Goal: Transaction & Acquisition: Purchase product/service

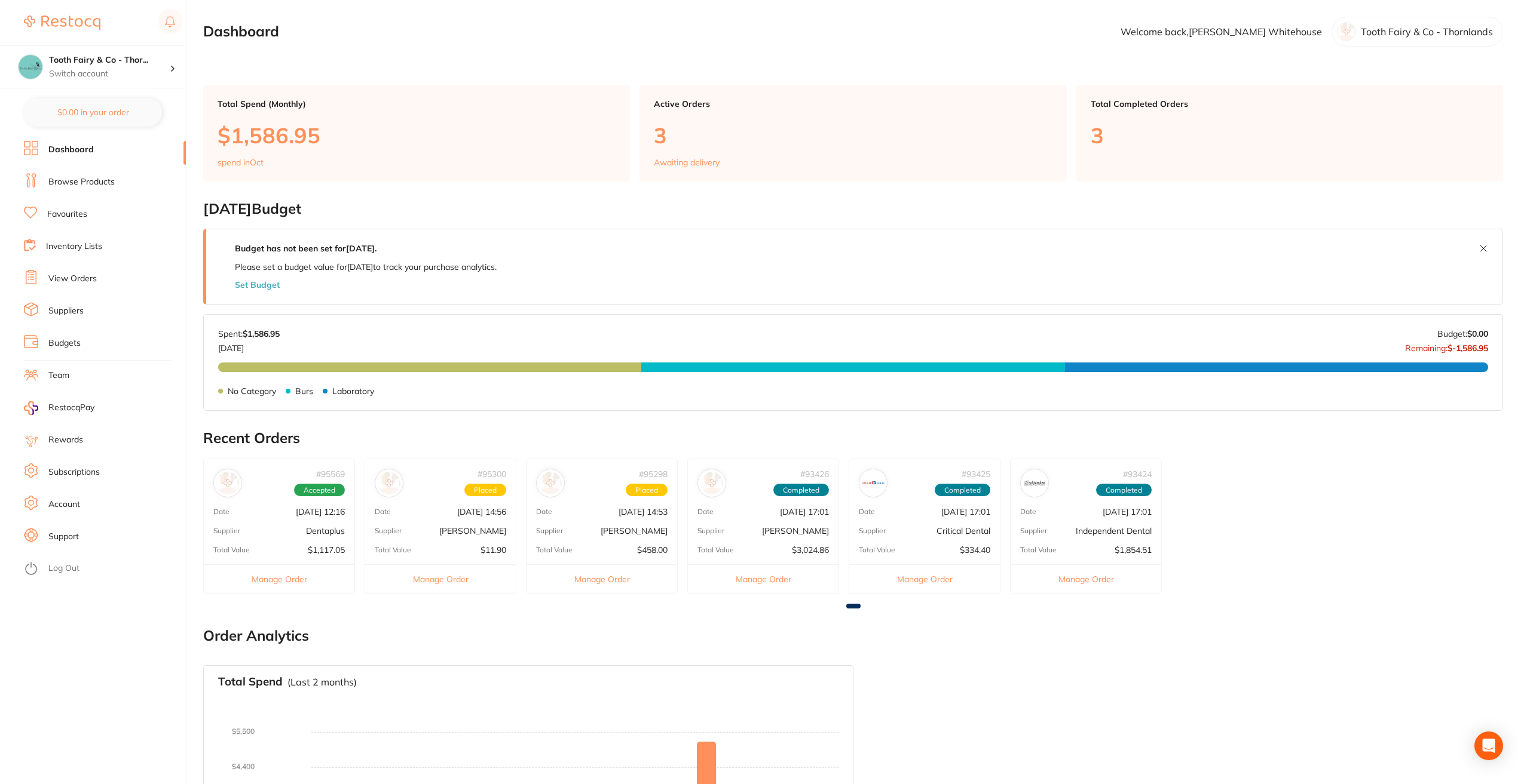
click at [79, 212] on link "Favourites" at bounding box center [67, 215] width 40 height 12
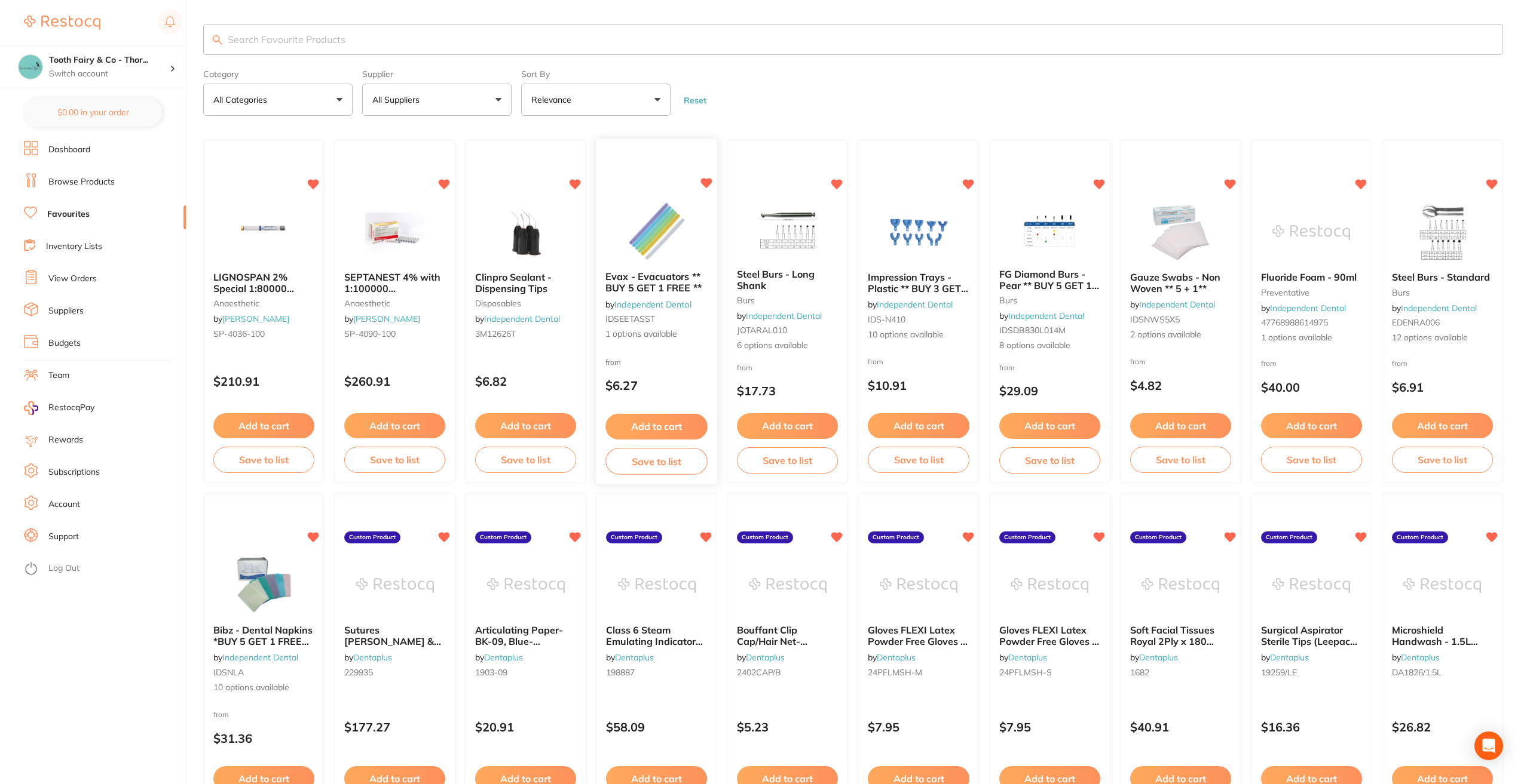
click at [637, 258] on img at bounding box center [656, 232] width 79 height 60
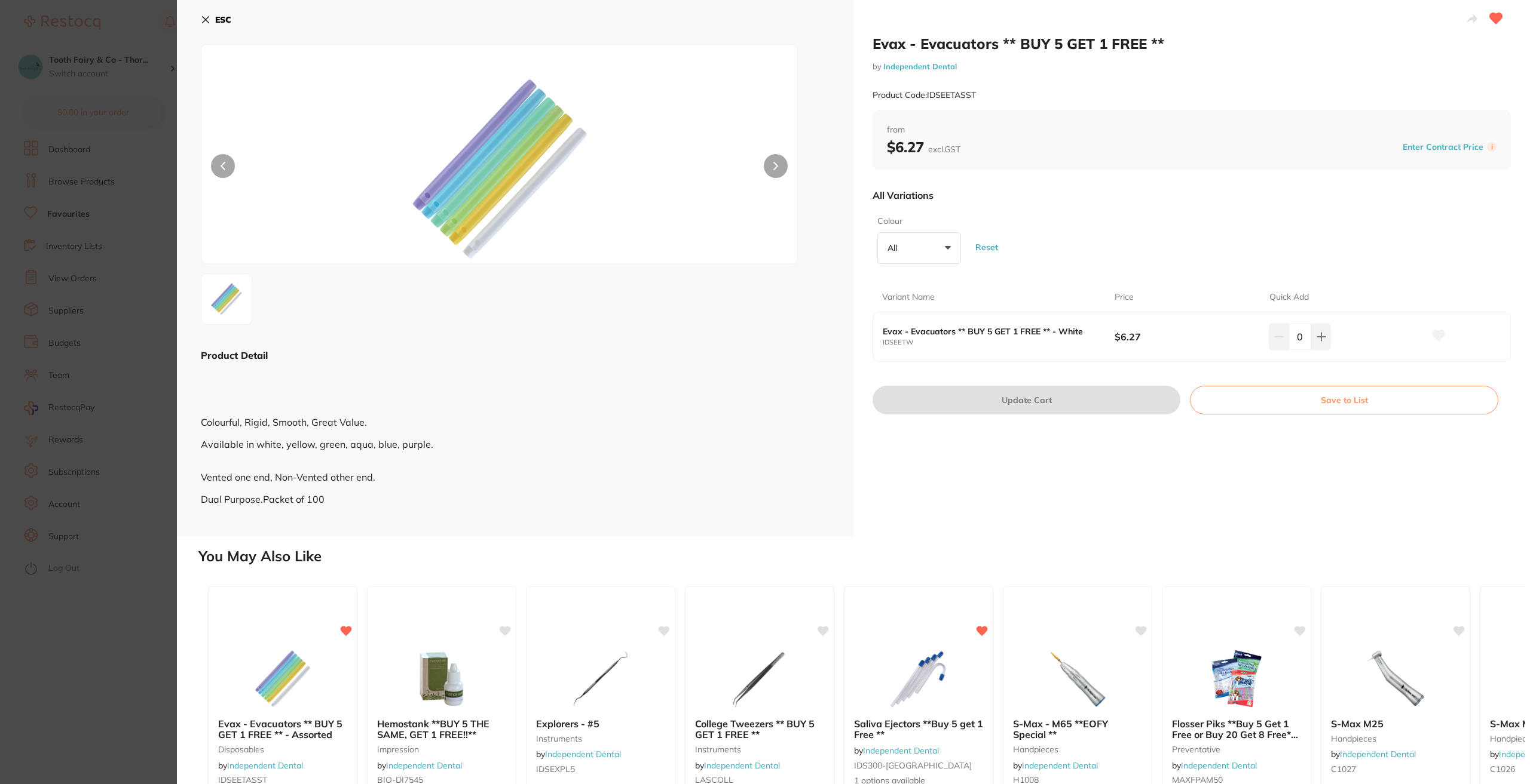
click at [944, 249] on button "All +0" at bounding box center [919, 248] width 84 height 32
click at [926, 314] on li "Assorted" at bounding box center [919, 316] width 74 height 25
click at [983, 248] on button "Reset" at bounding box center [986, 247] width 30 height 43
click at [949, 250] on button "All +0" at bounding box center [919, 248] width 84 height 32
click at [930, 316] on li "Assorted" at bounding box center [919, 316] width 74 height 25
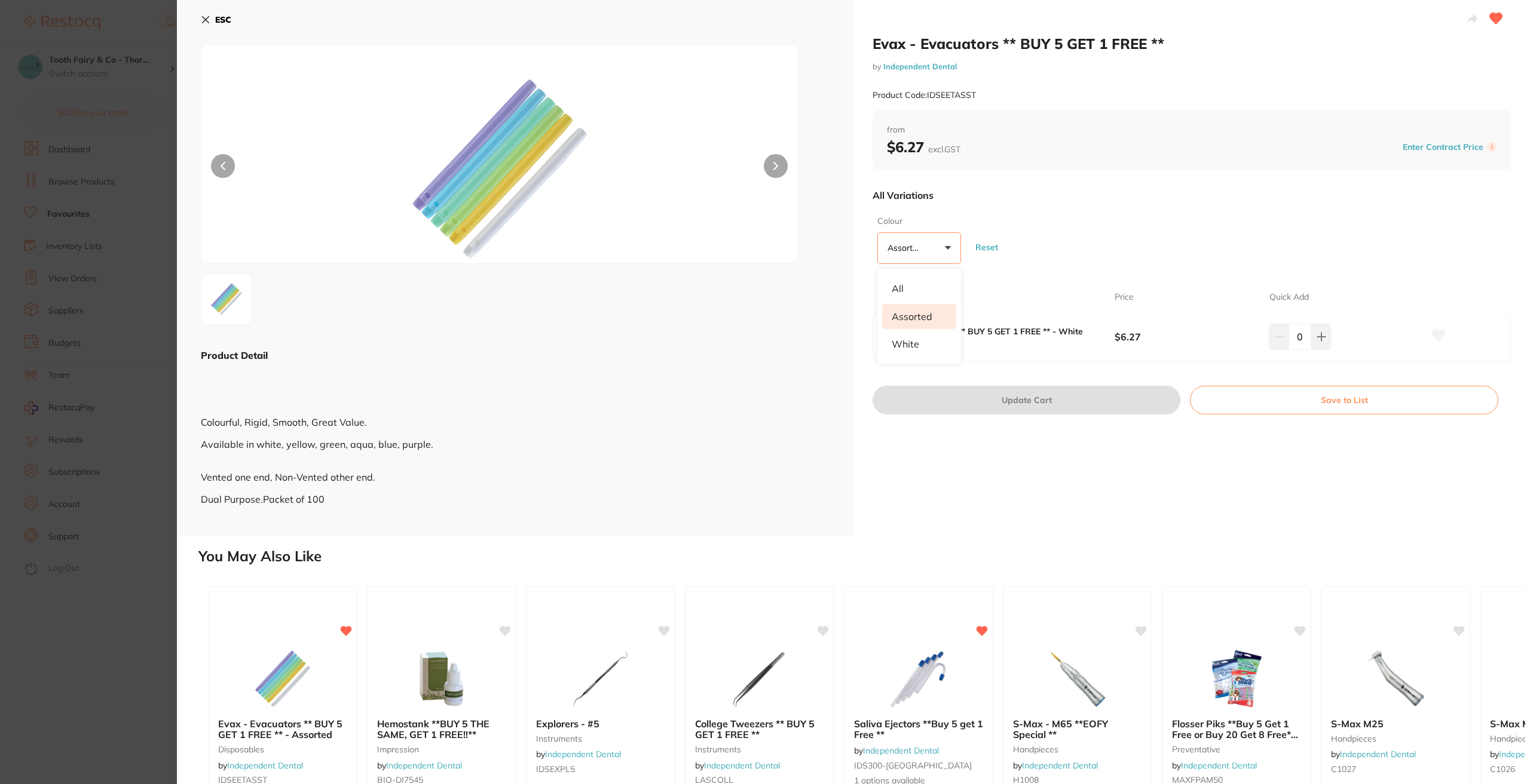
click at [983, 250] on button "Reset" at bounding box center [986, 247] width 30 height 43
click at [954, 245] on button "All +0" at bounding box center [919, 248] width 84 height 32
click at [920, 319] on li "Assorted" at bounding box center [919, 316] width 74 height 25
click at [1317, 341] on icon at bounding box center [1321, 337] width 10 height 10
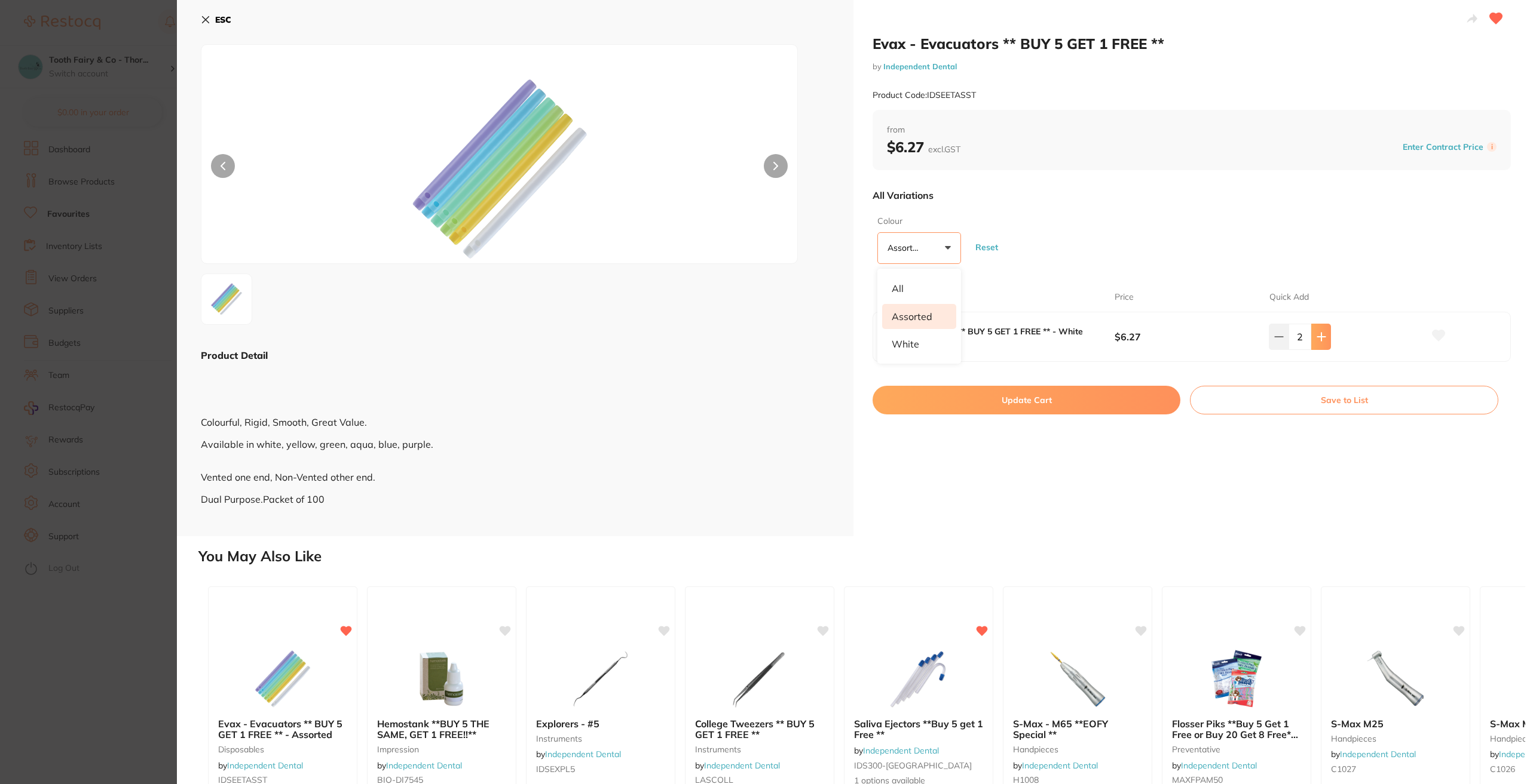
click at [1317, 341] on icon at bounding box center [1321, 337] width 10 height 10
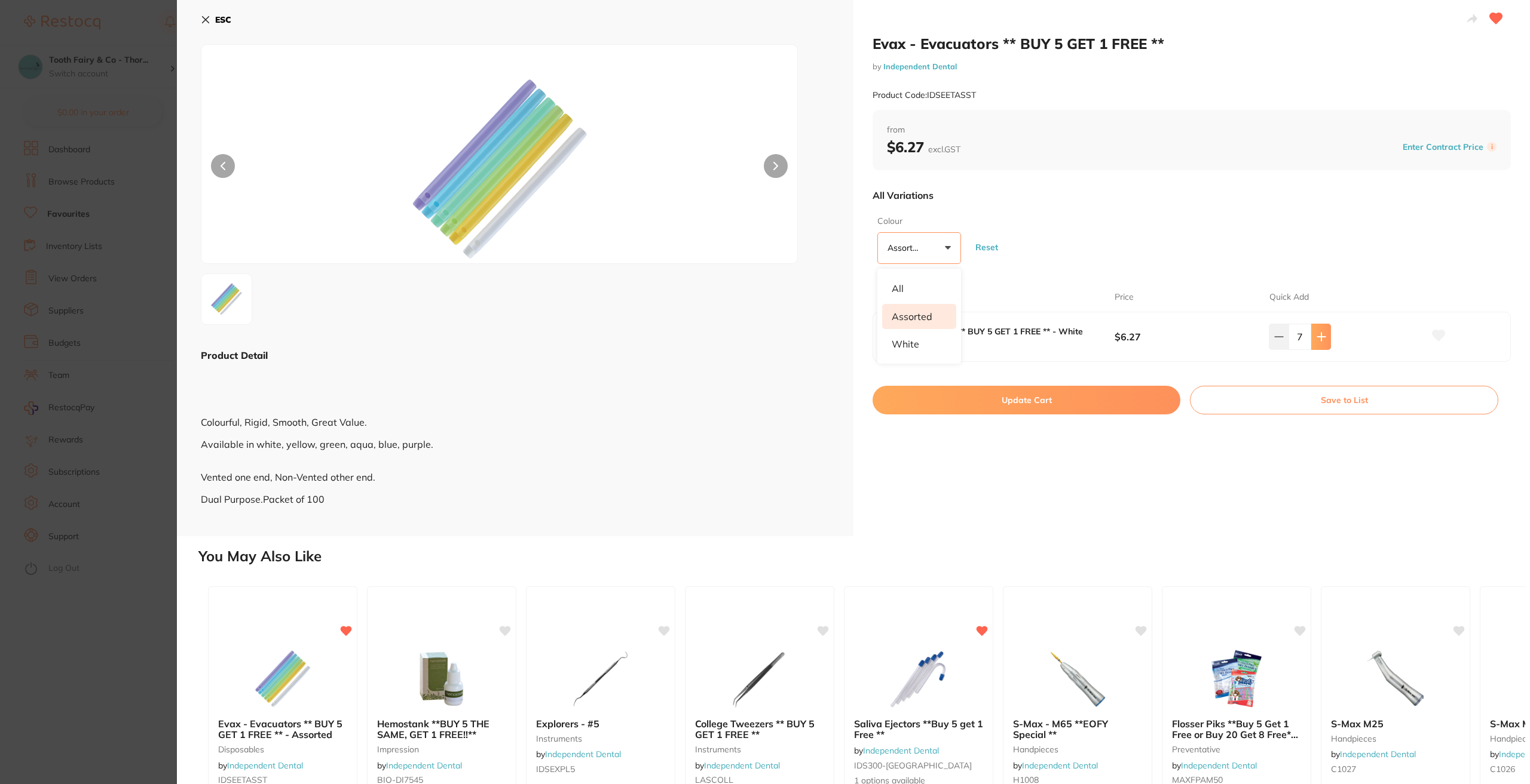
click at [1317, 341] on icon at bounding box center [1321, 337] width 10 height 10
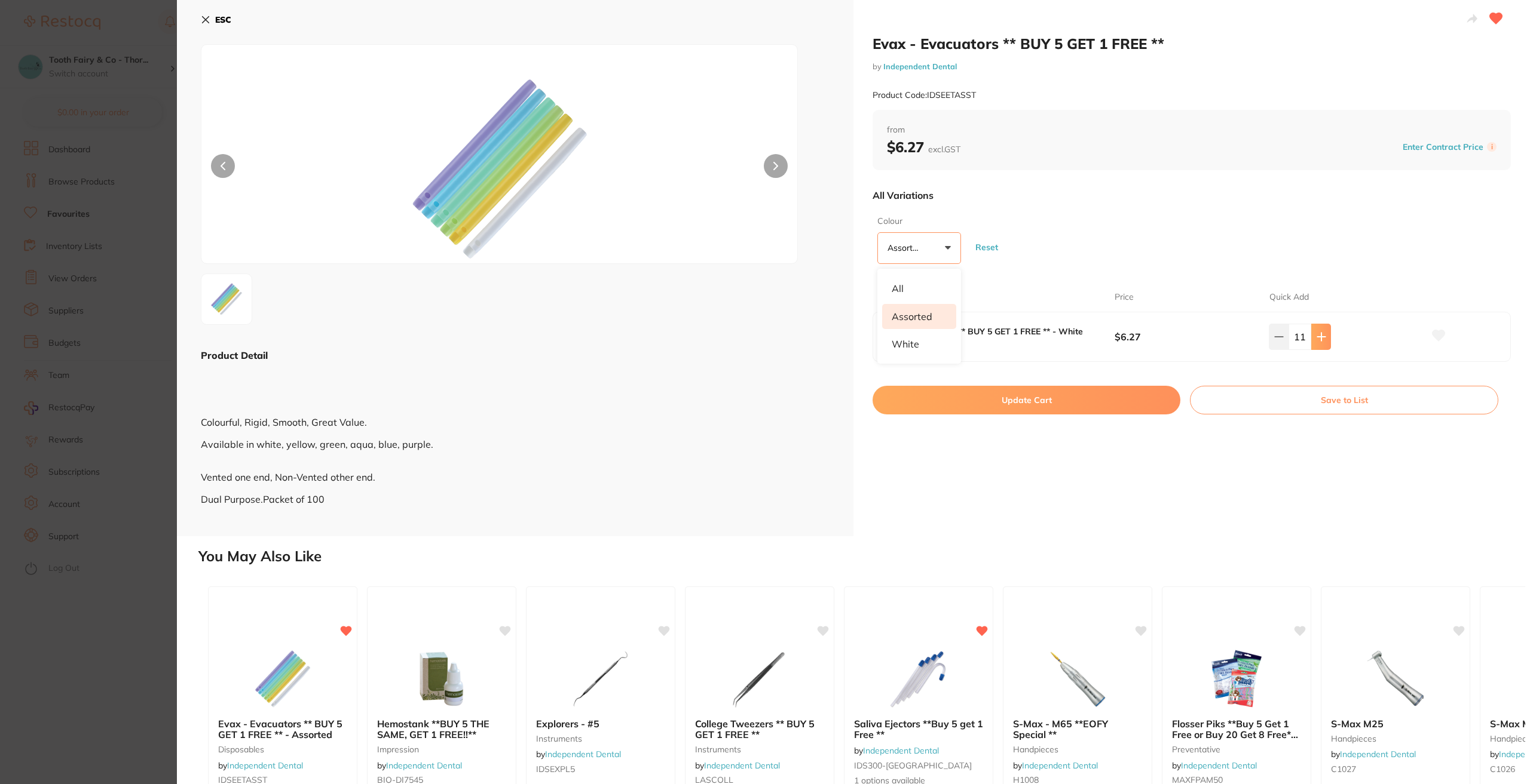
click at [1317, 341] on icon at bounding box center [1321, 337] width 10 height 10
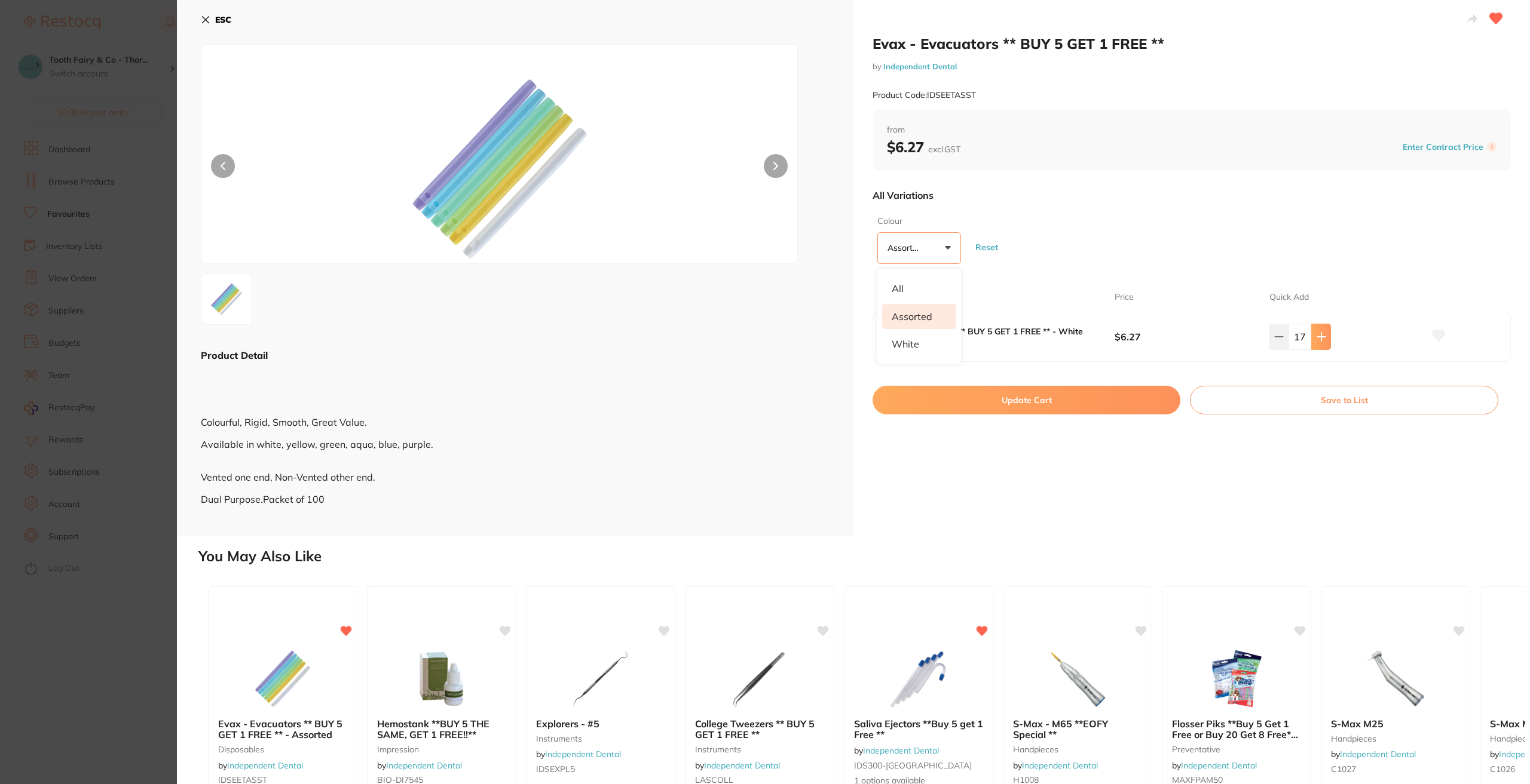
click at [1317, 341] on icon at bounding box center [1321, 337] width 10 height 10
type input "20"
click at [1053, 400] on button "Update Cart" at bounding box center [1027, 400] width 308 height 29
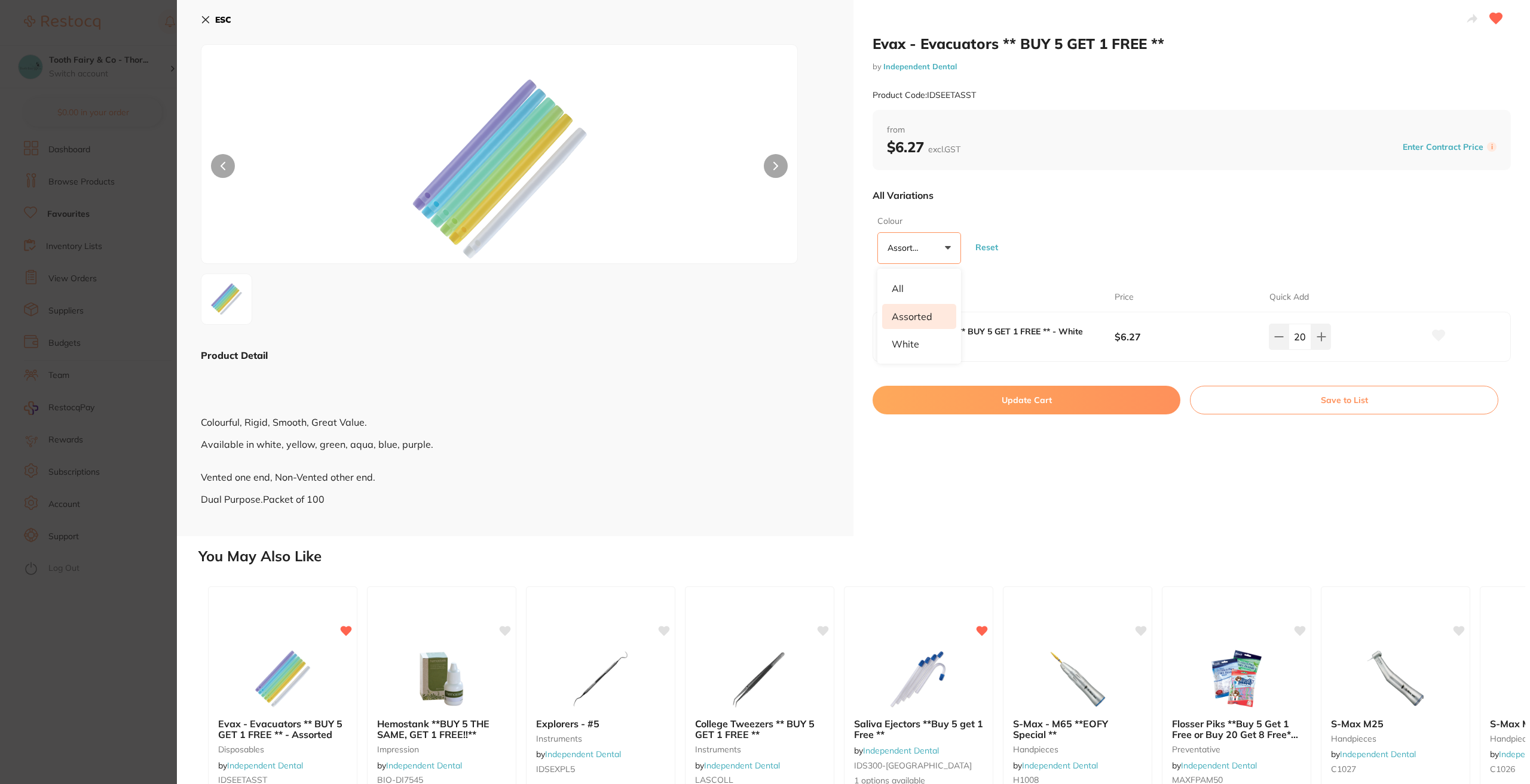
checkbox input "false"
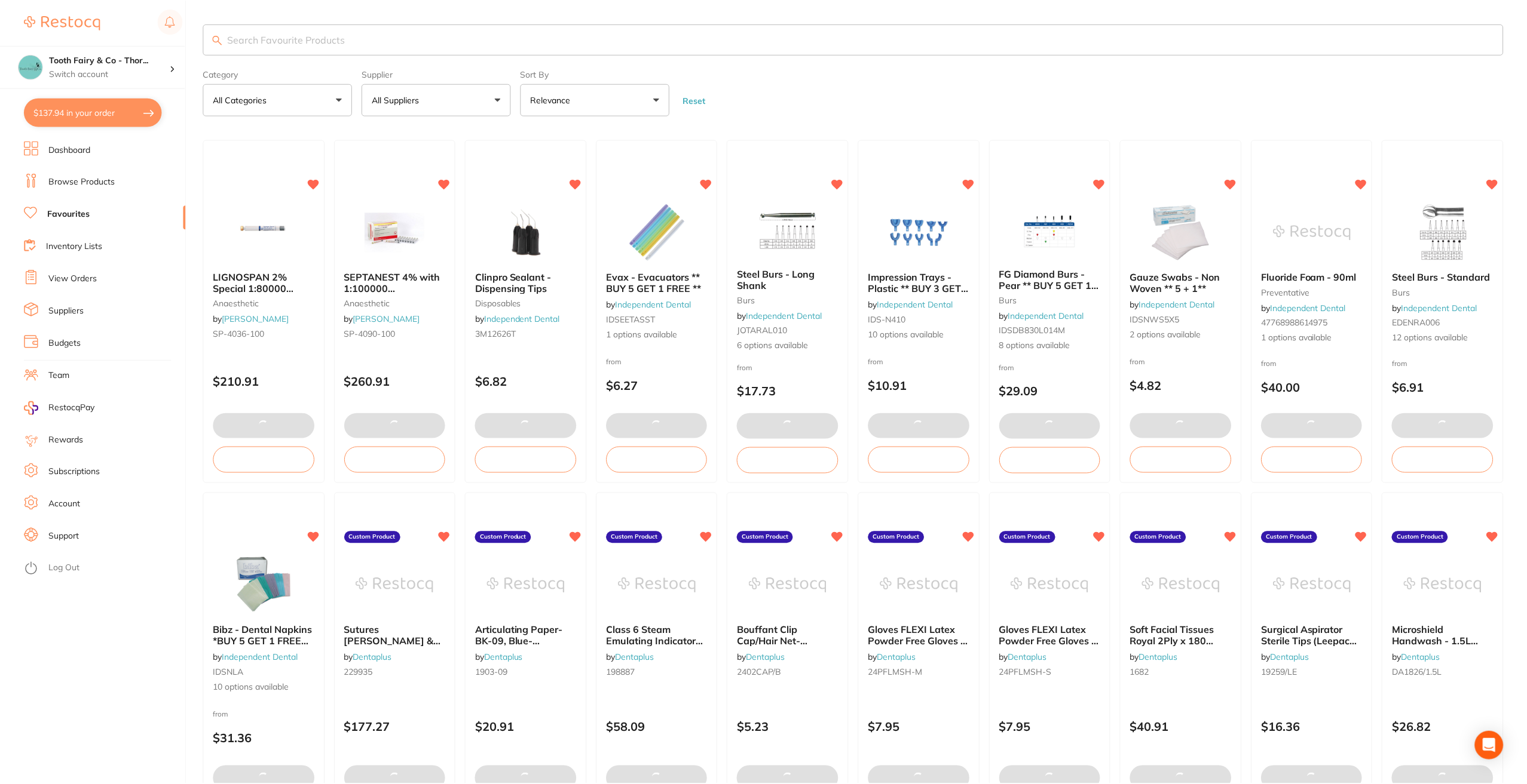
scroll to position [2, 0]
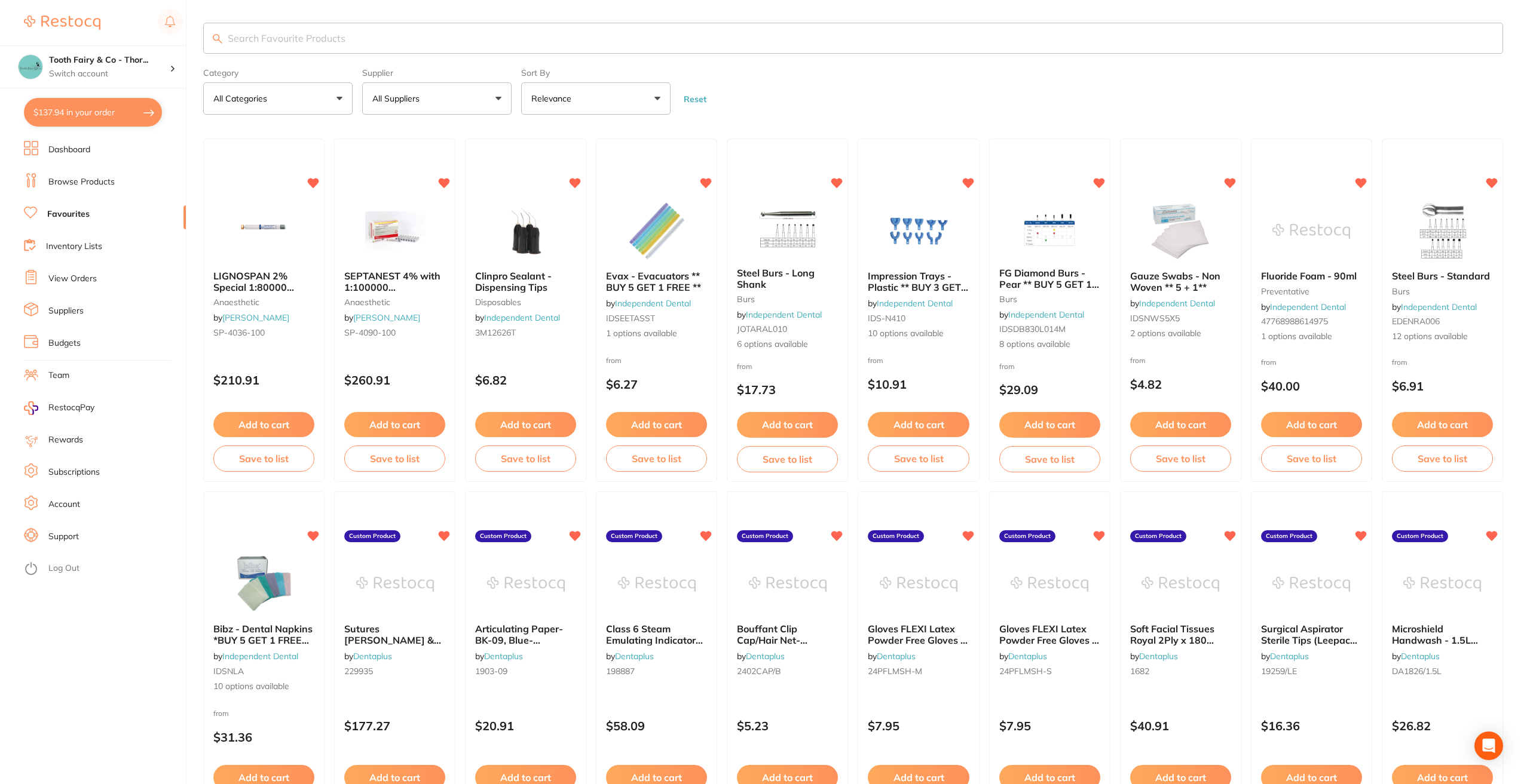
click at [496, 95] on button "All Suppliers" at bounding box center [437, 98] width 149 height 32
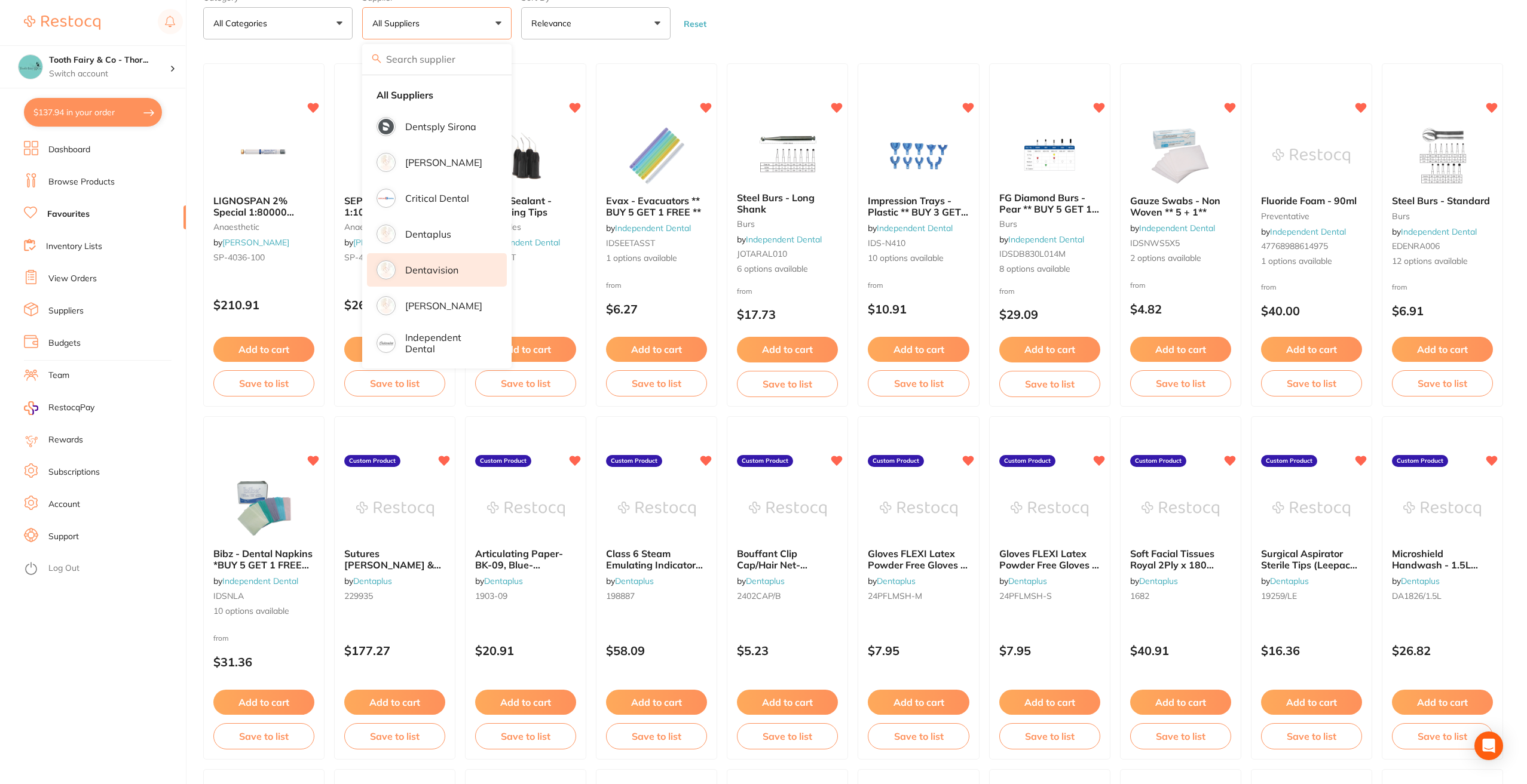
scroll to position [120, 0]
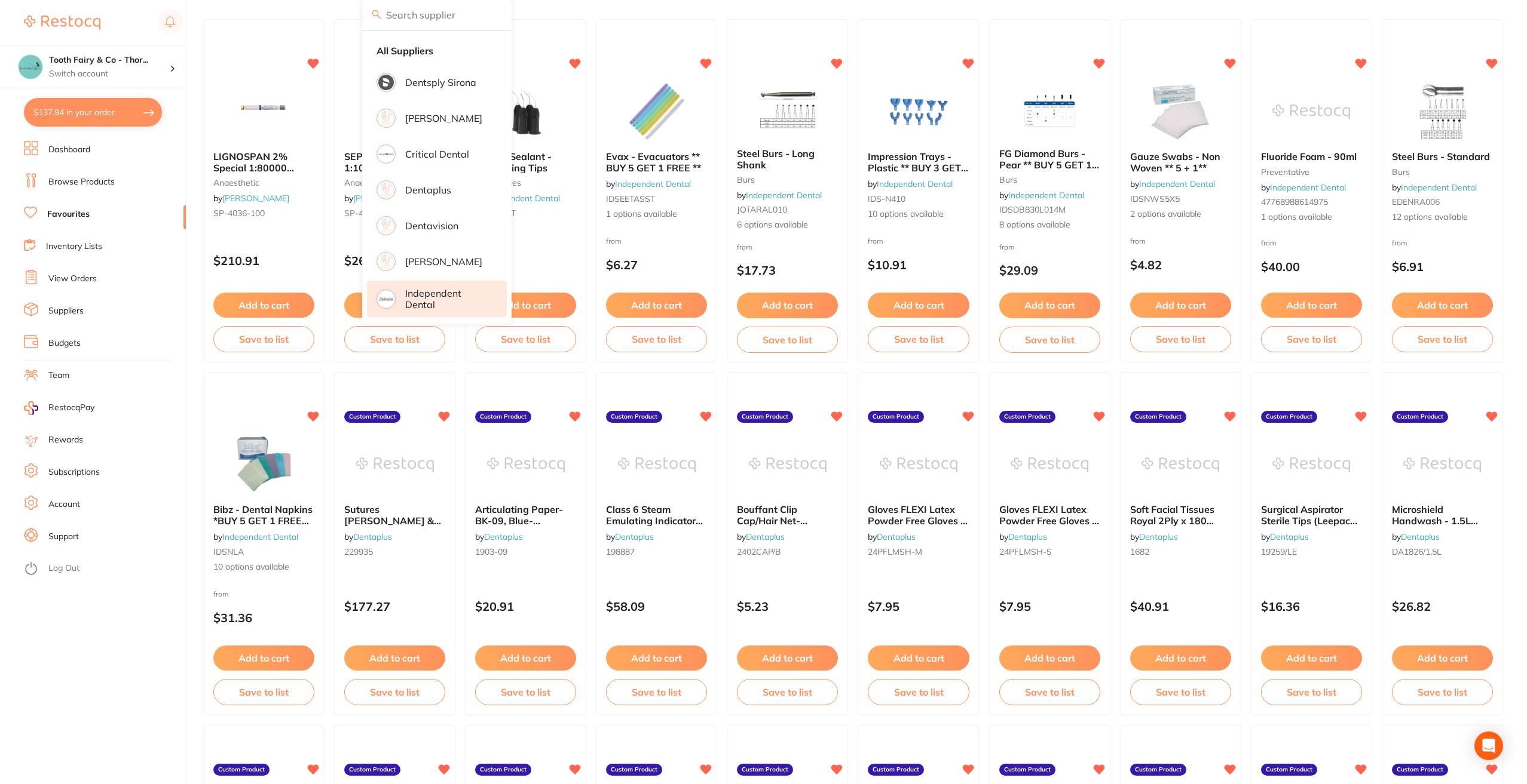
click at [439, 293] on p "Independent Dental" at bounding box center [448, 299] width 85 height 22
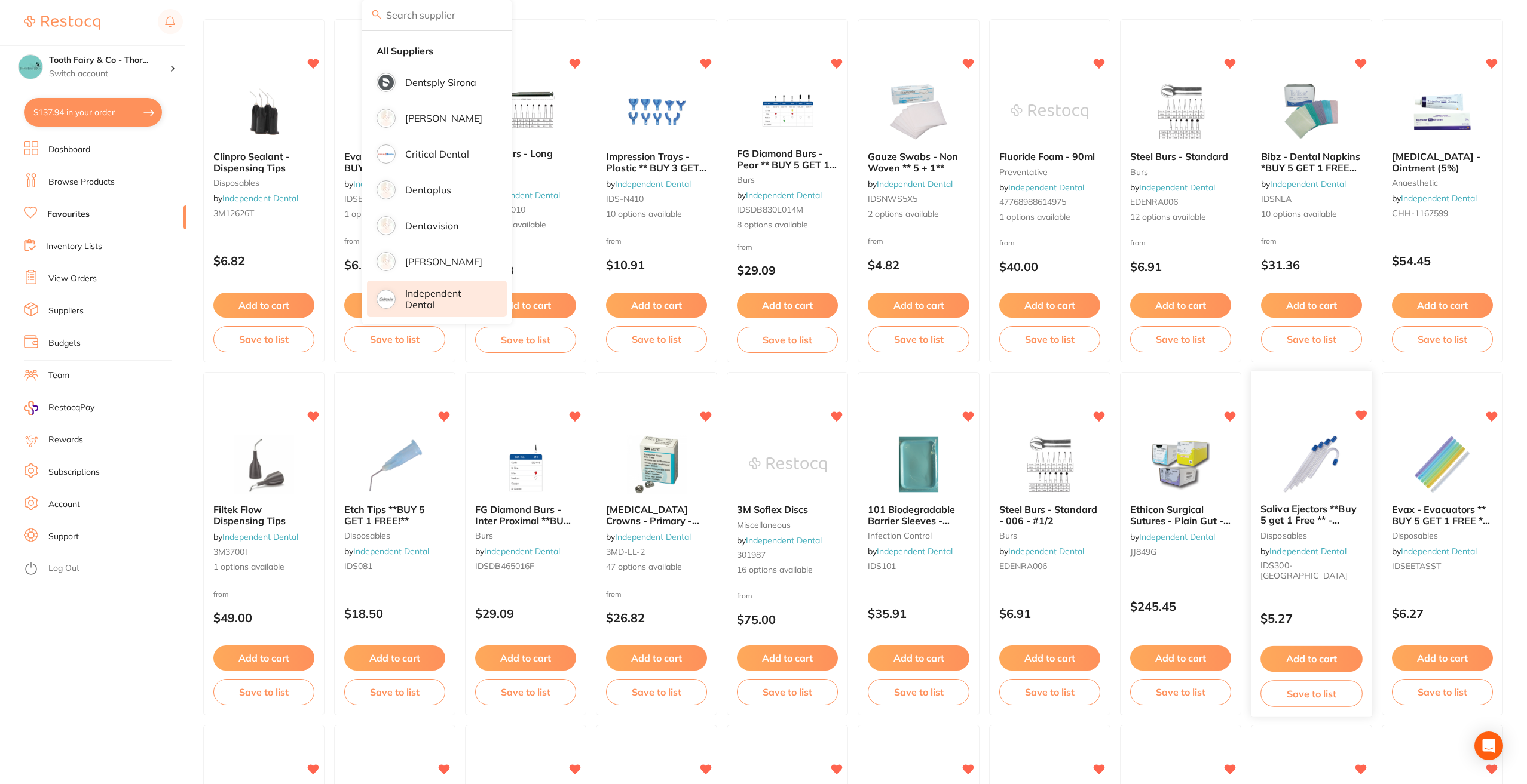
click at [1320, 472] on img at bounding box center [1311, 464] width 79 height 60
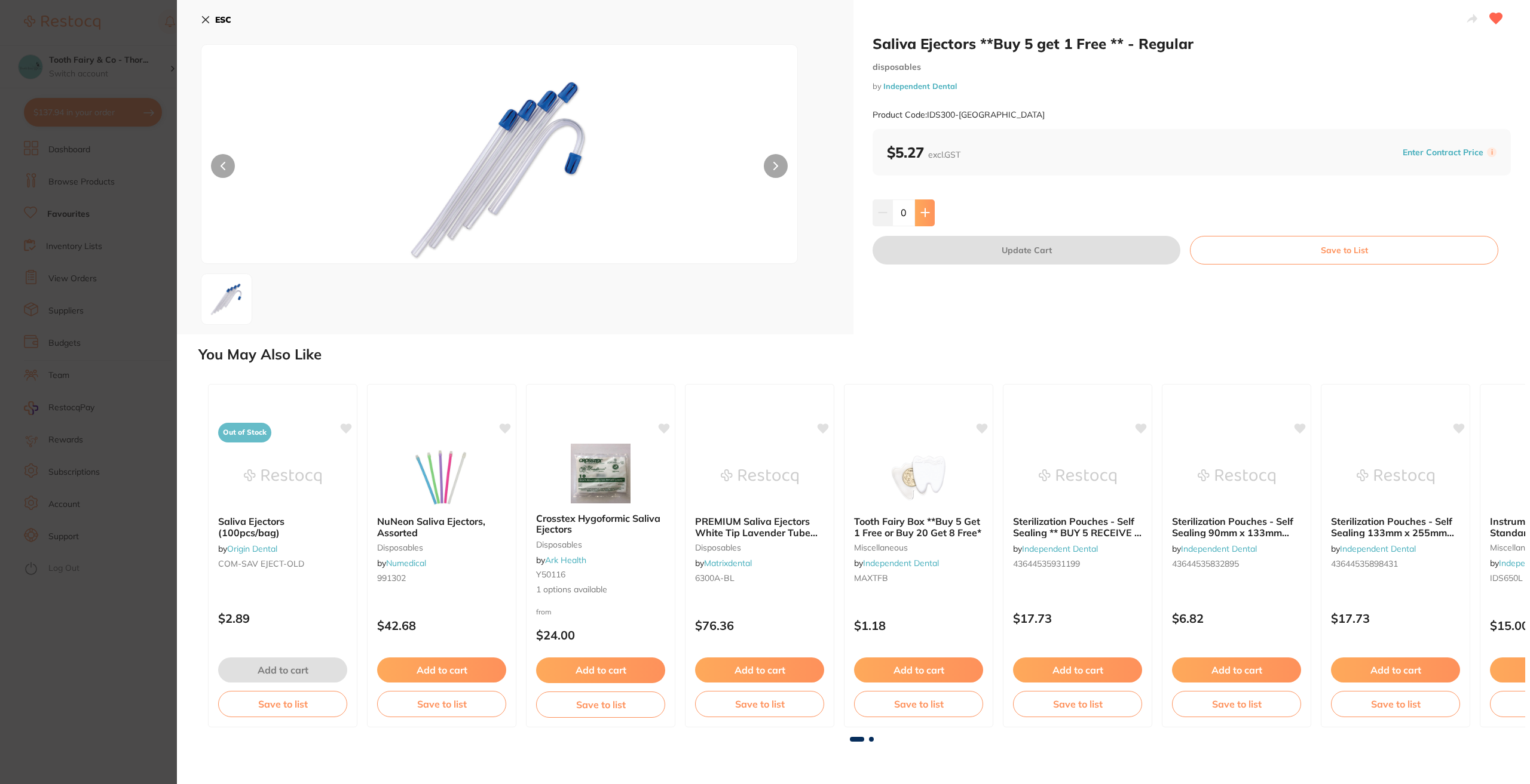
click at [922, 212] on icon at bounding box center [925, 213] width 10 height 10
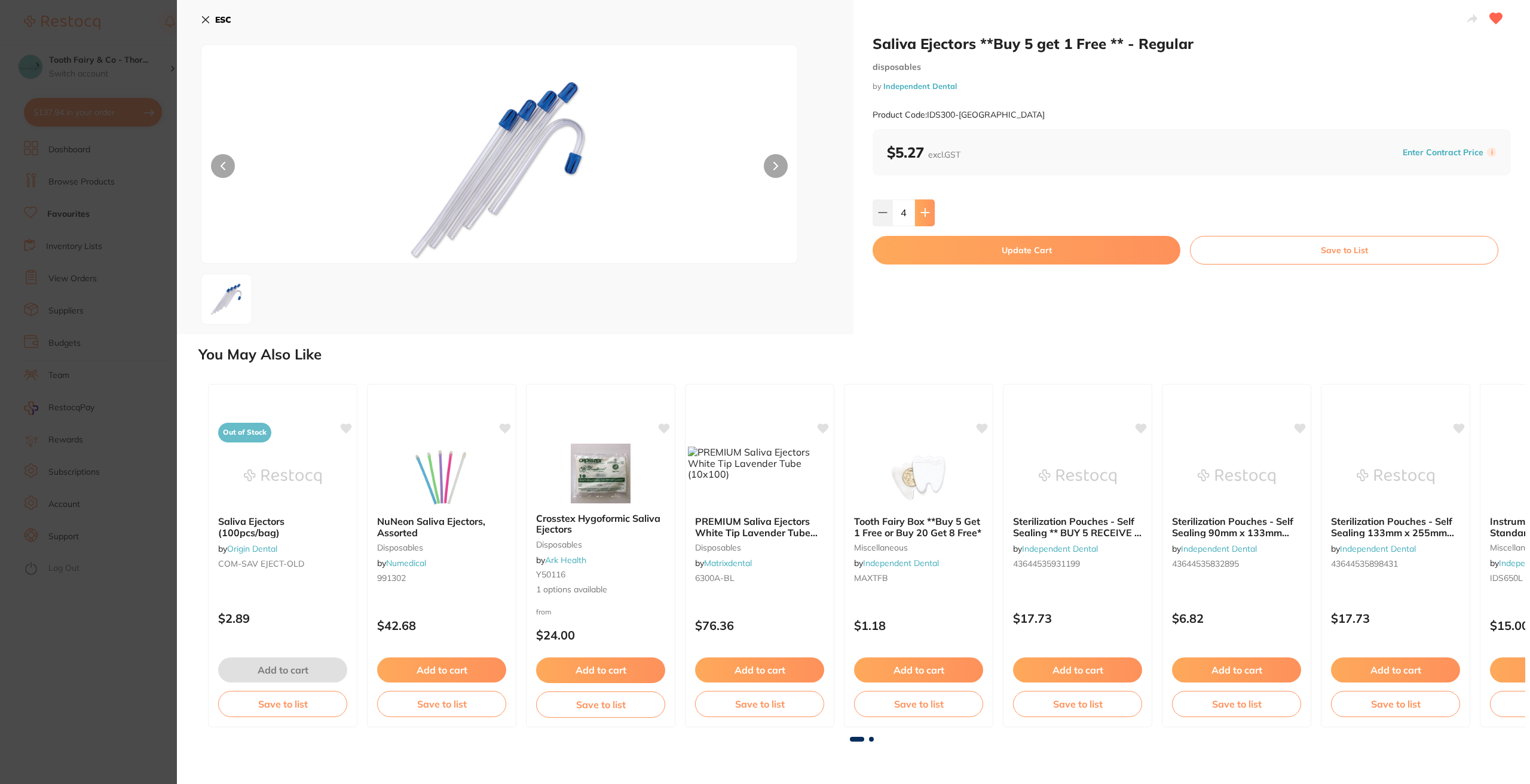
click at [922, 212] on icon at bounding box center [925, 213] width 10 height 10
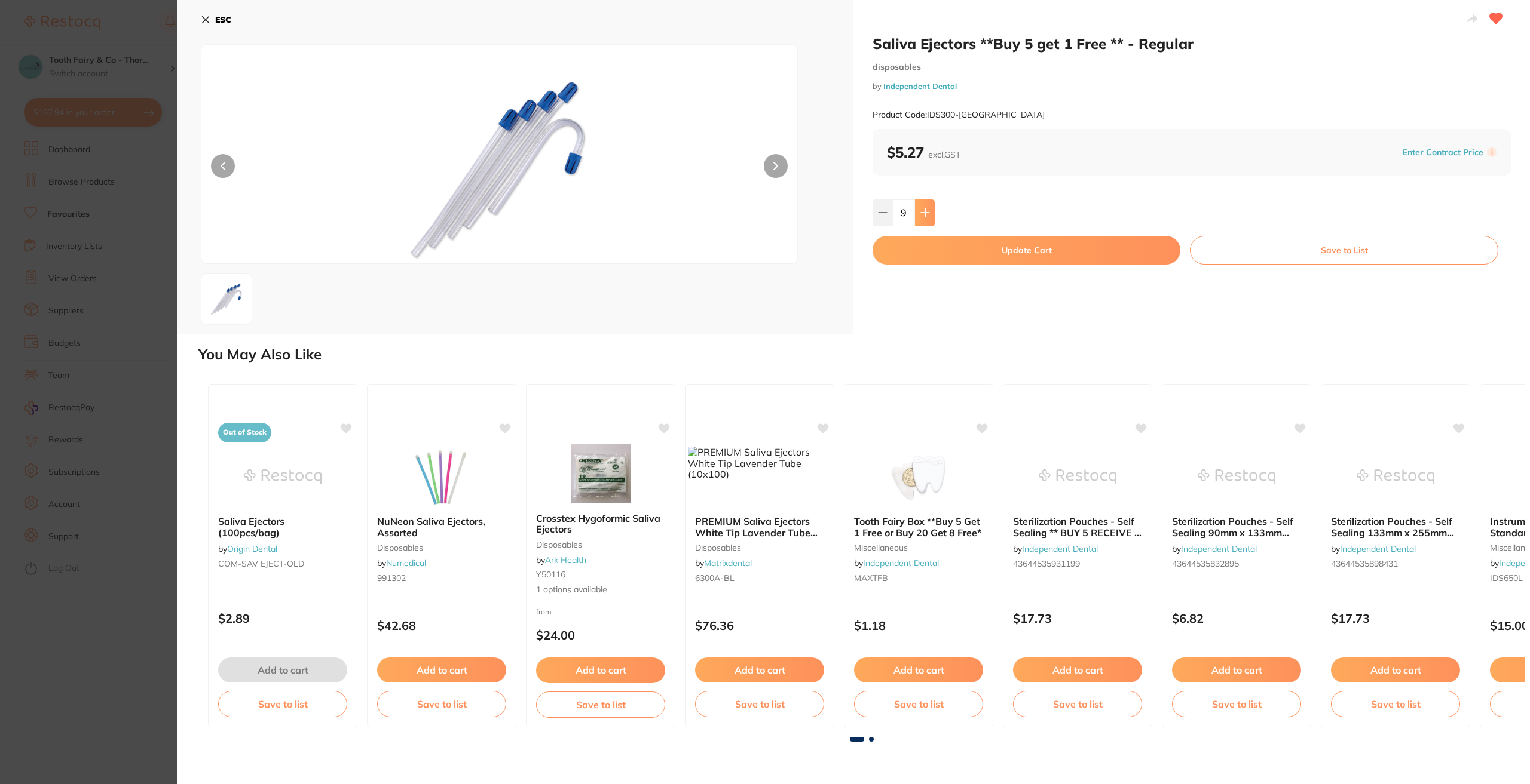
click at [922, 212] on icon at bounding box center [925, 213] width 10 height 10
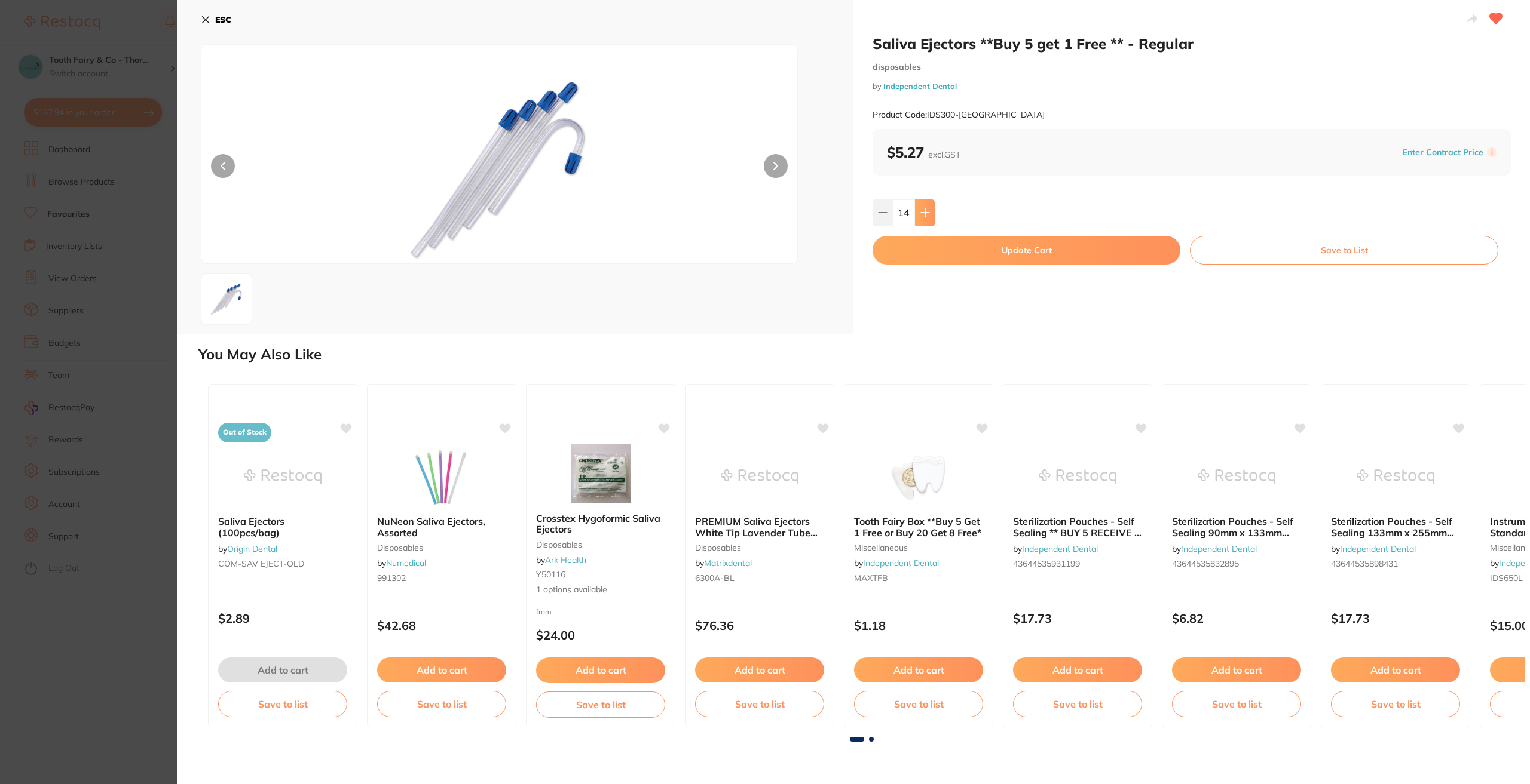
click at [922, 212] on icon at bounding box center [925, 213] width 10 height 10
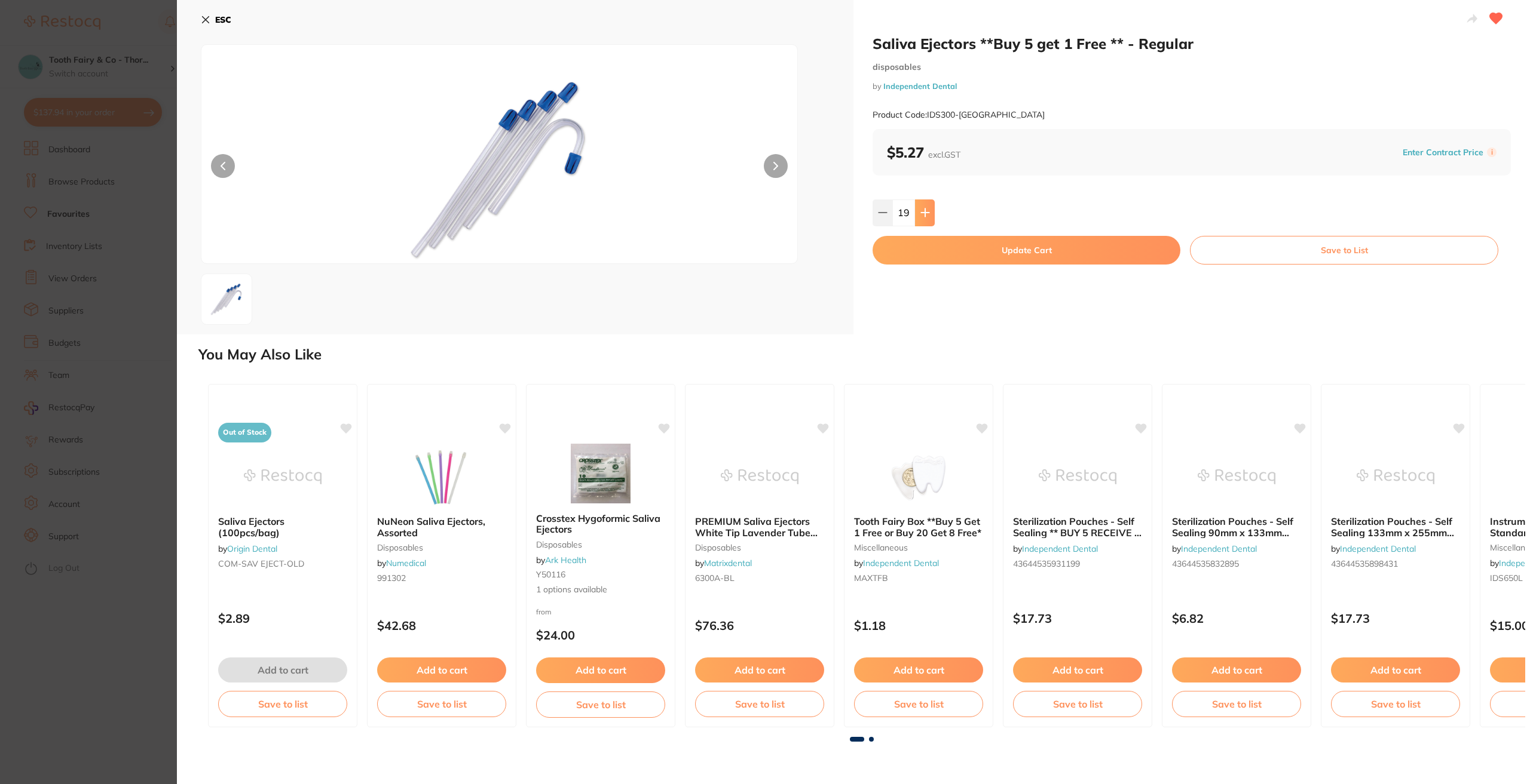
click at [922, 212] on icon at bounding box center [925, 213] width 10 height 10
type input "20"
click at [1006, 254] on button "Update Cart" at bounding box center [1027, 251] width 308 height 29
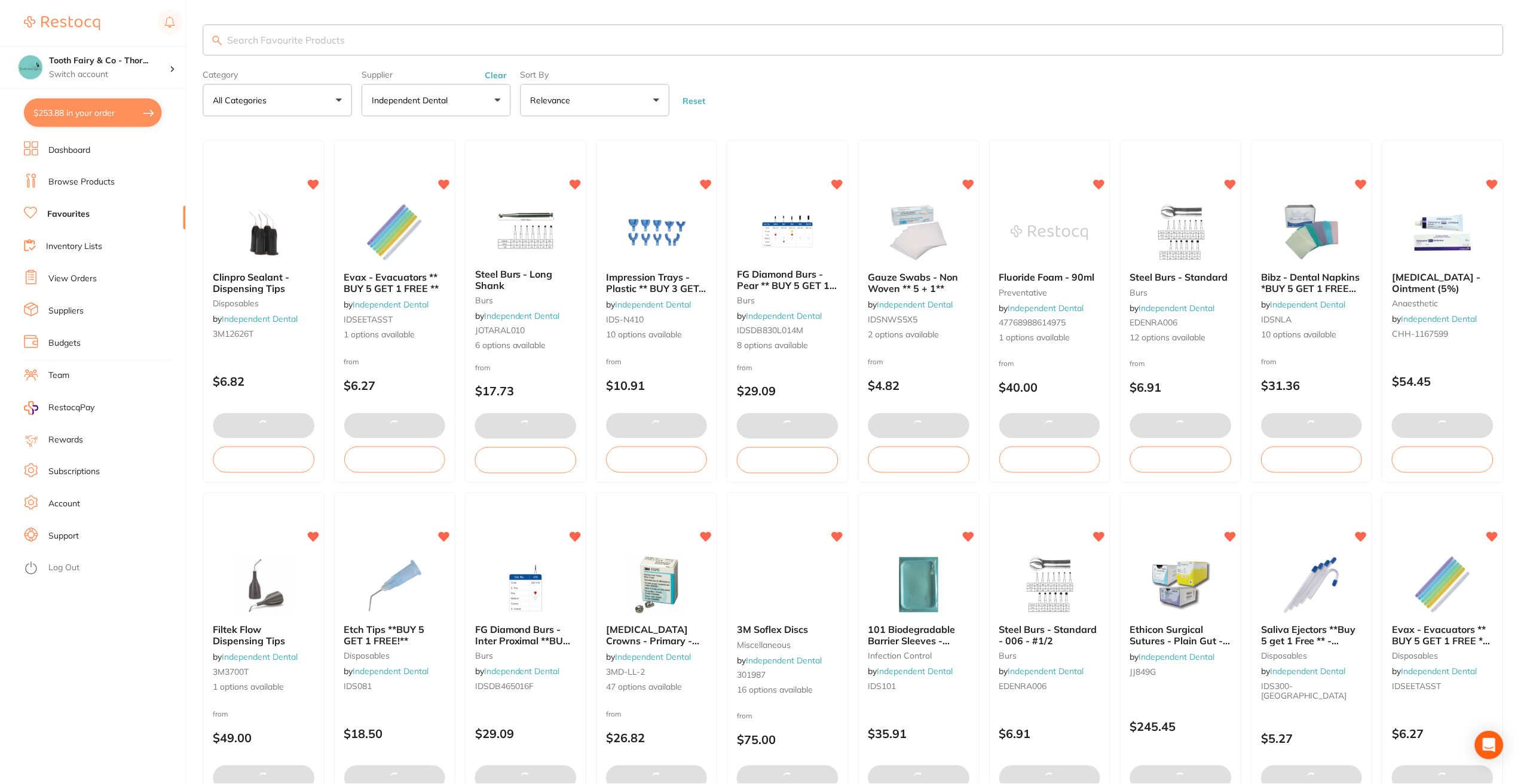
scroll to position [120, 0]
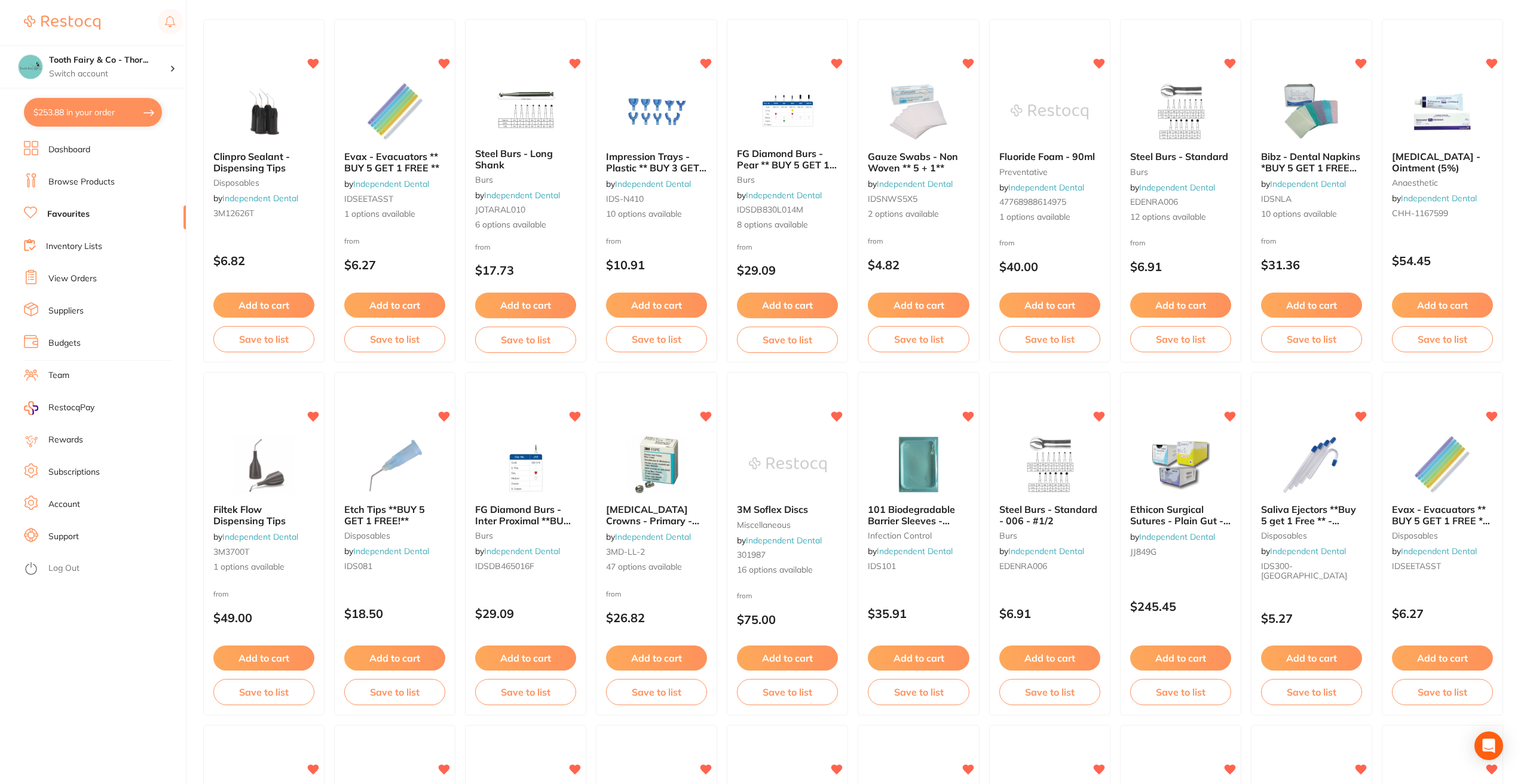
click at [95, 112] on button "$253.88 in your order" at bounding box center [92, 113] width 138 height 29
checkbox input "true"
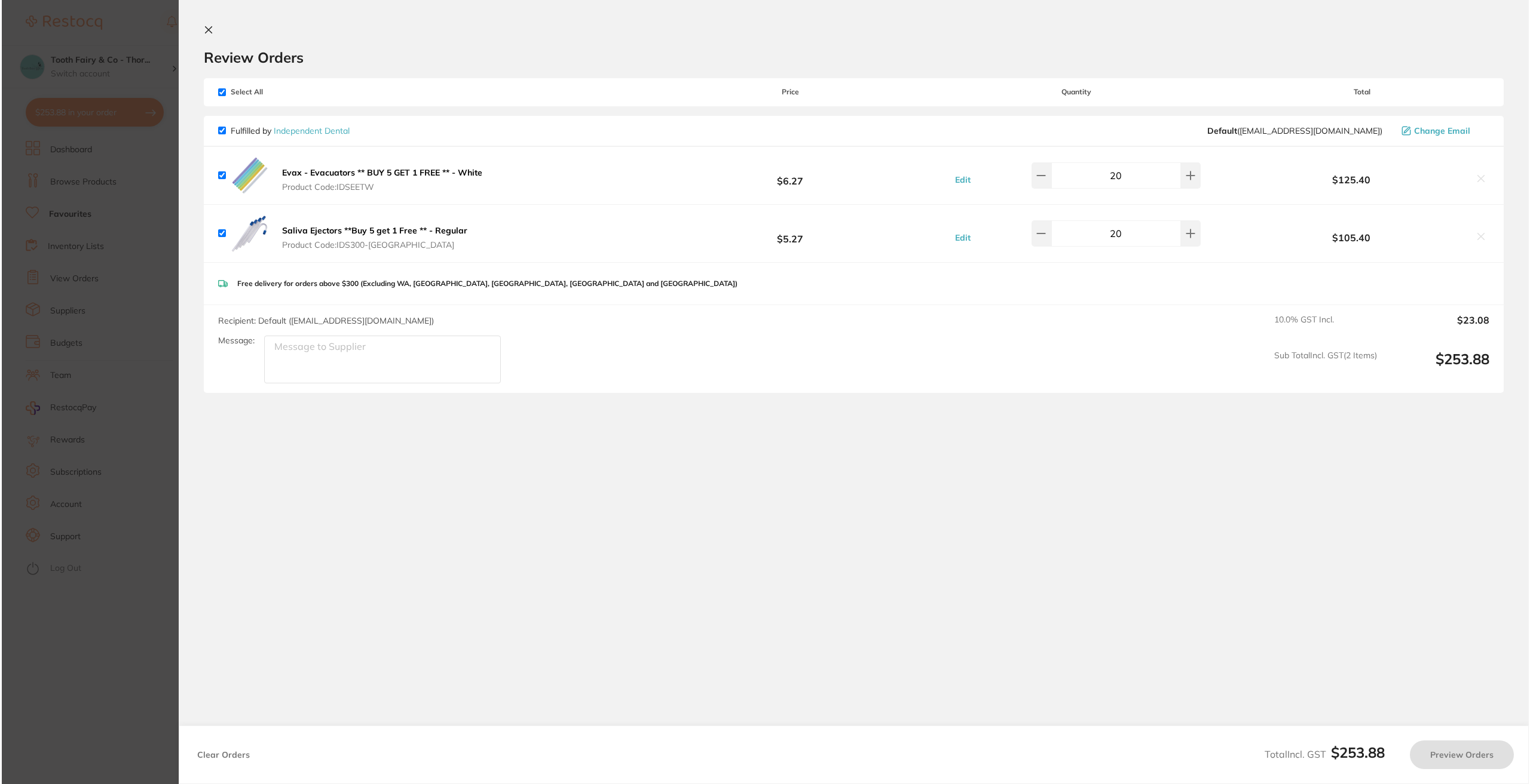
scroll to position [0, 0]
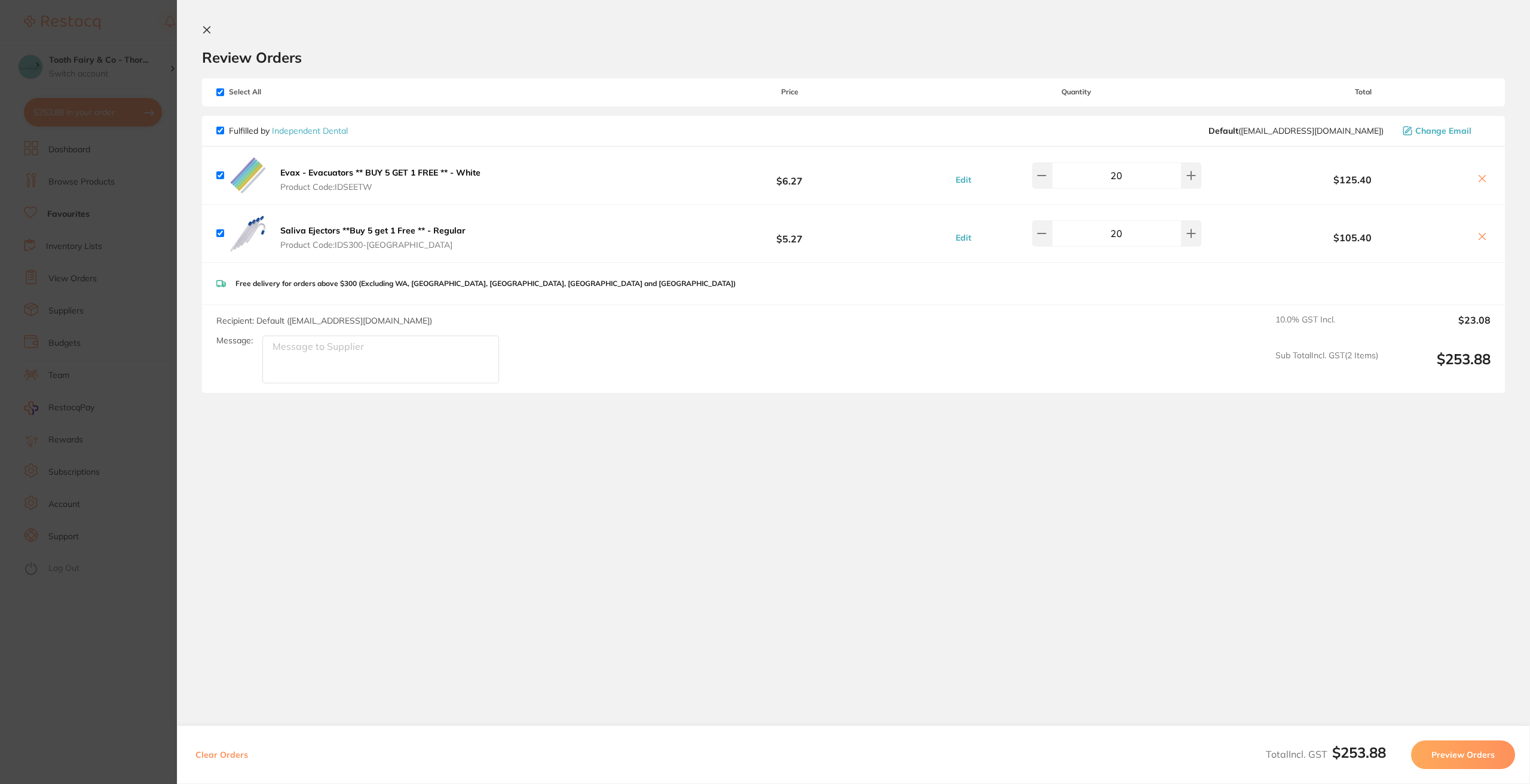
click at [1471, 757] on button "Preview Orders" at bounding box center [1463, 755] width 104 height 29
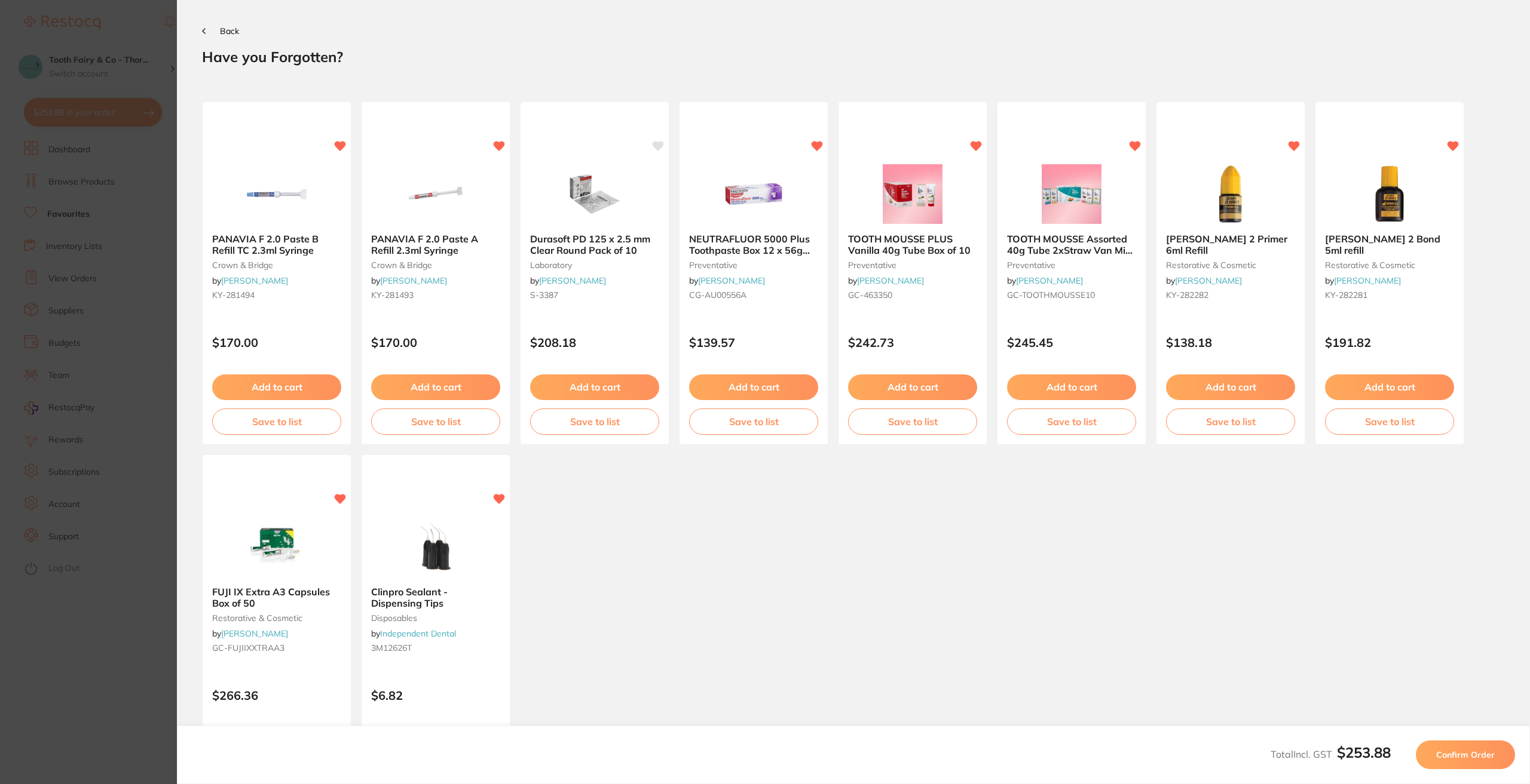
click at [1464, 757] on span "Confirm Order" at bounding box center [1465, 755] width 59 height 11
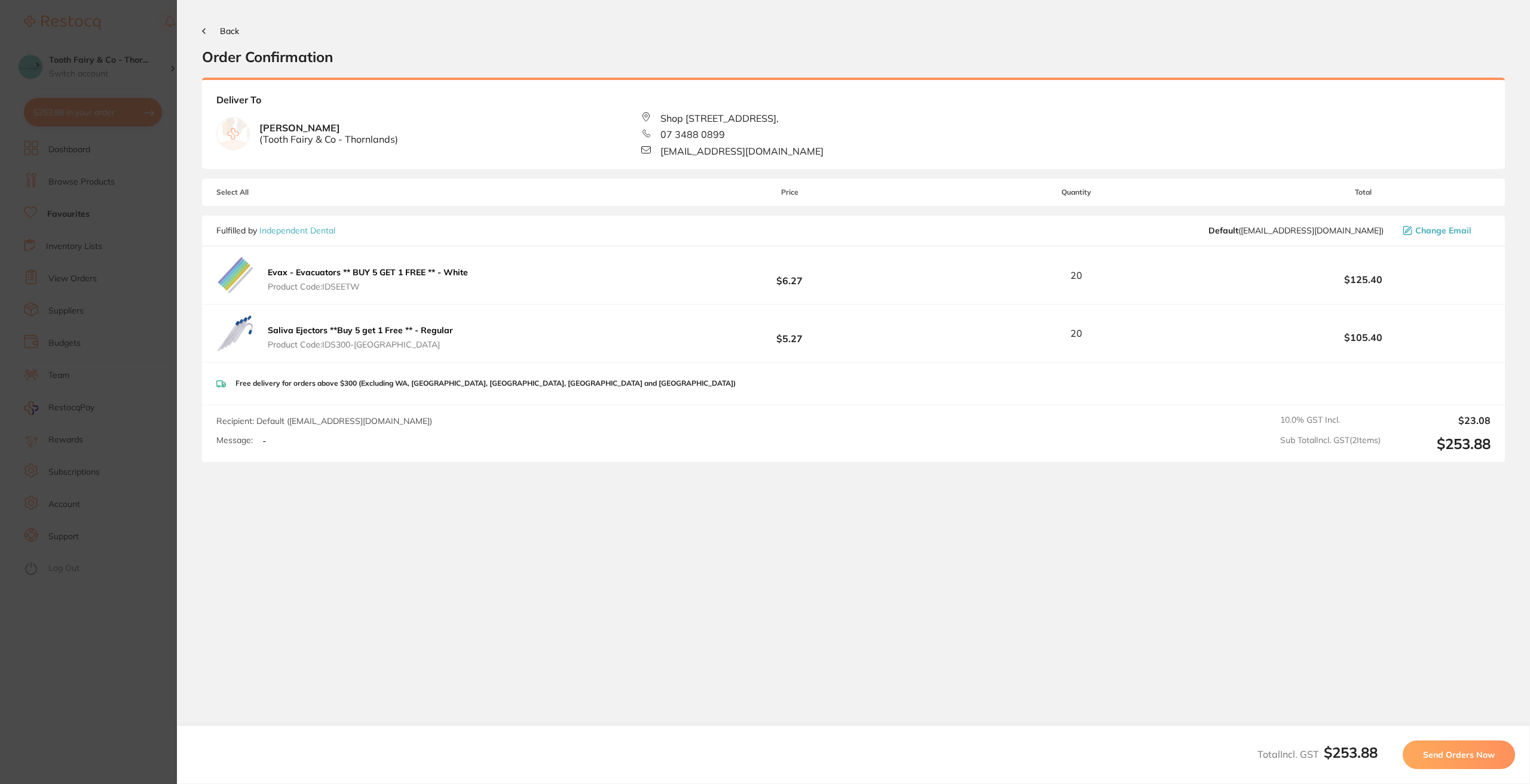
click at [123, 479] on section "Update RRP Set your pre negotiated price for this item. Item Agreed RRP (excl. …" at bounding box center [765, 392] width 1530 height 784
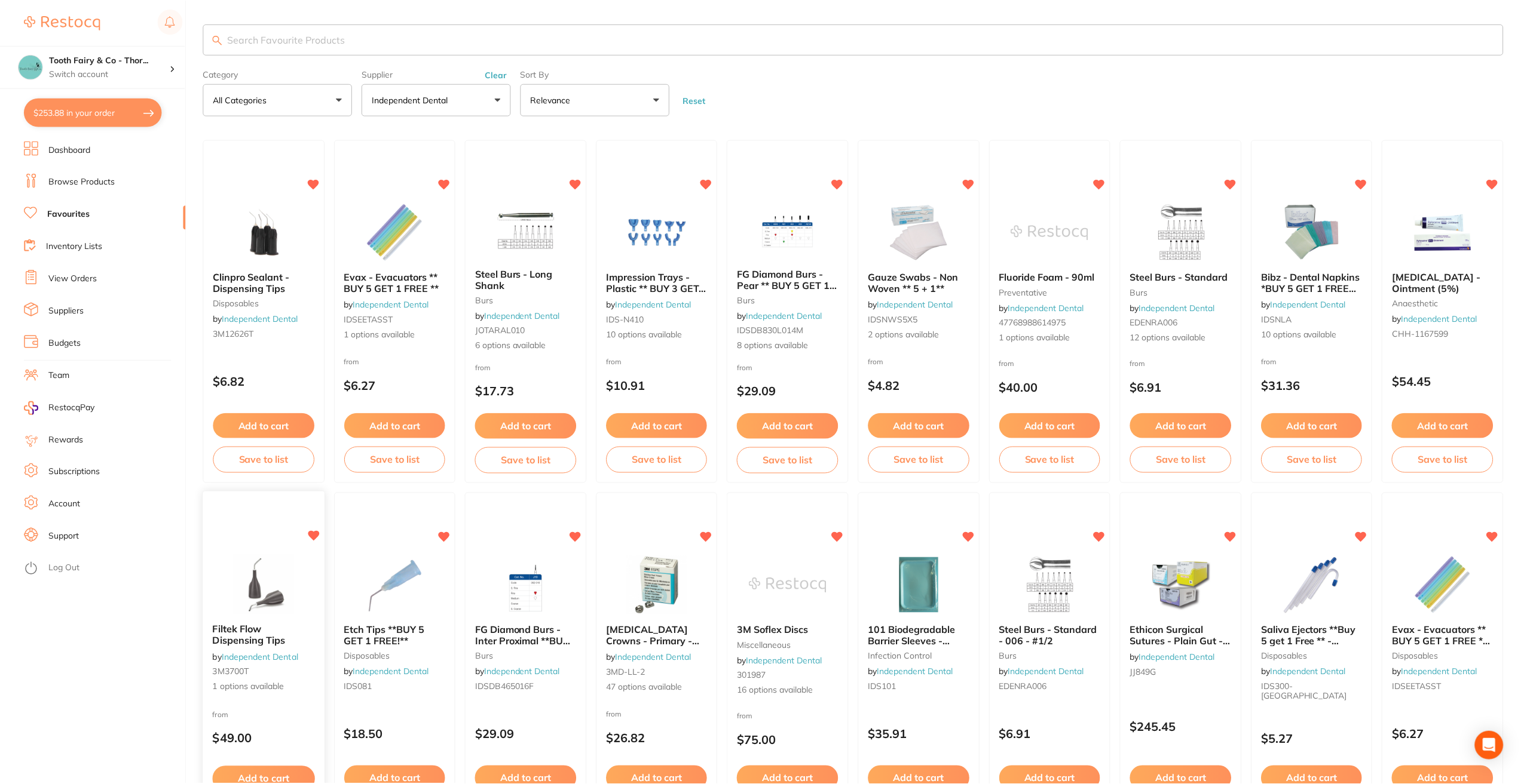
scroll to position [120, 0]
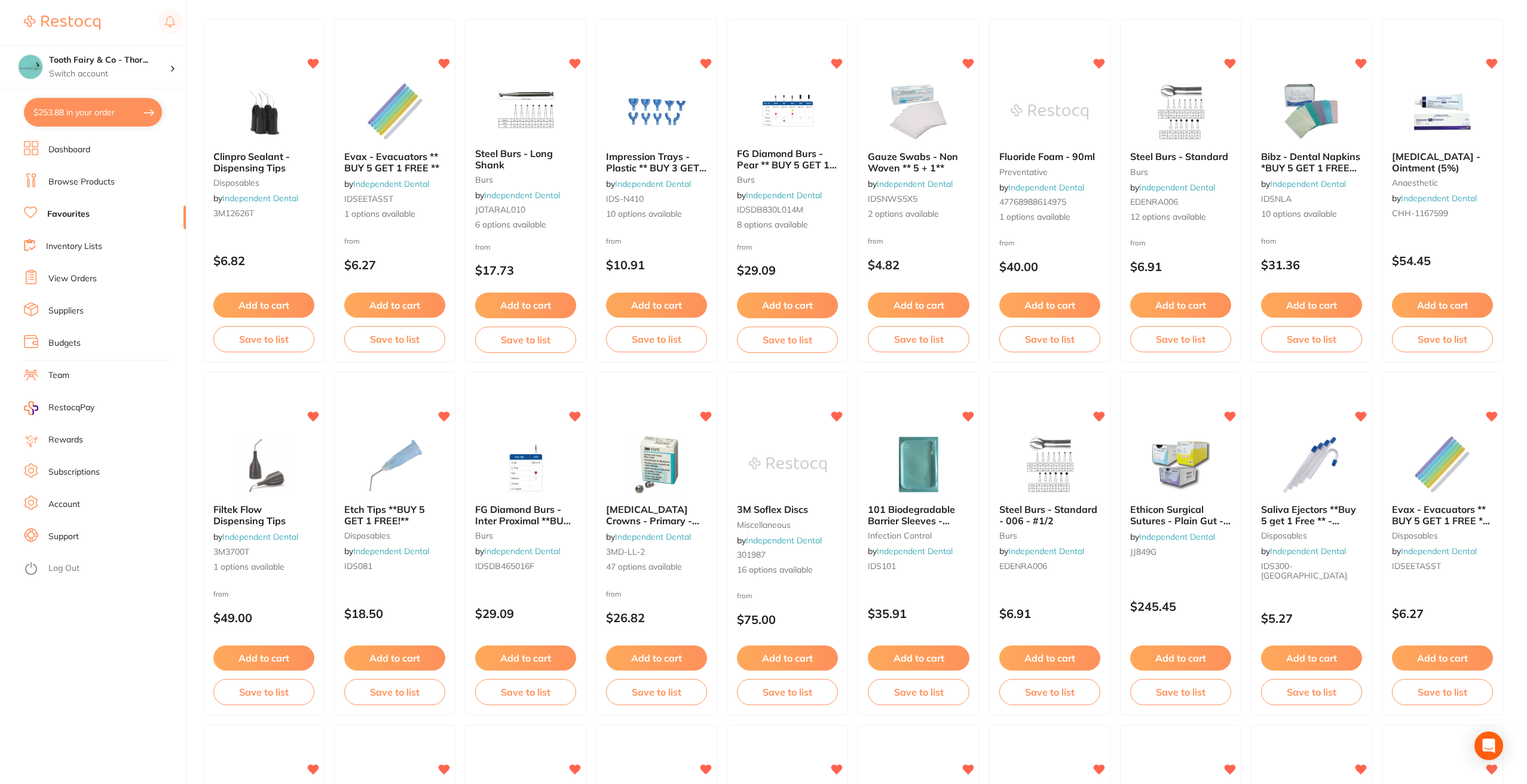
click at [105, 117] on button "$253.88 in your order" at bounding box center [92, 113] width 138 height 29
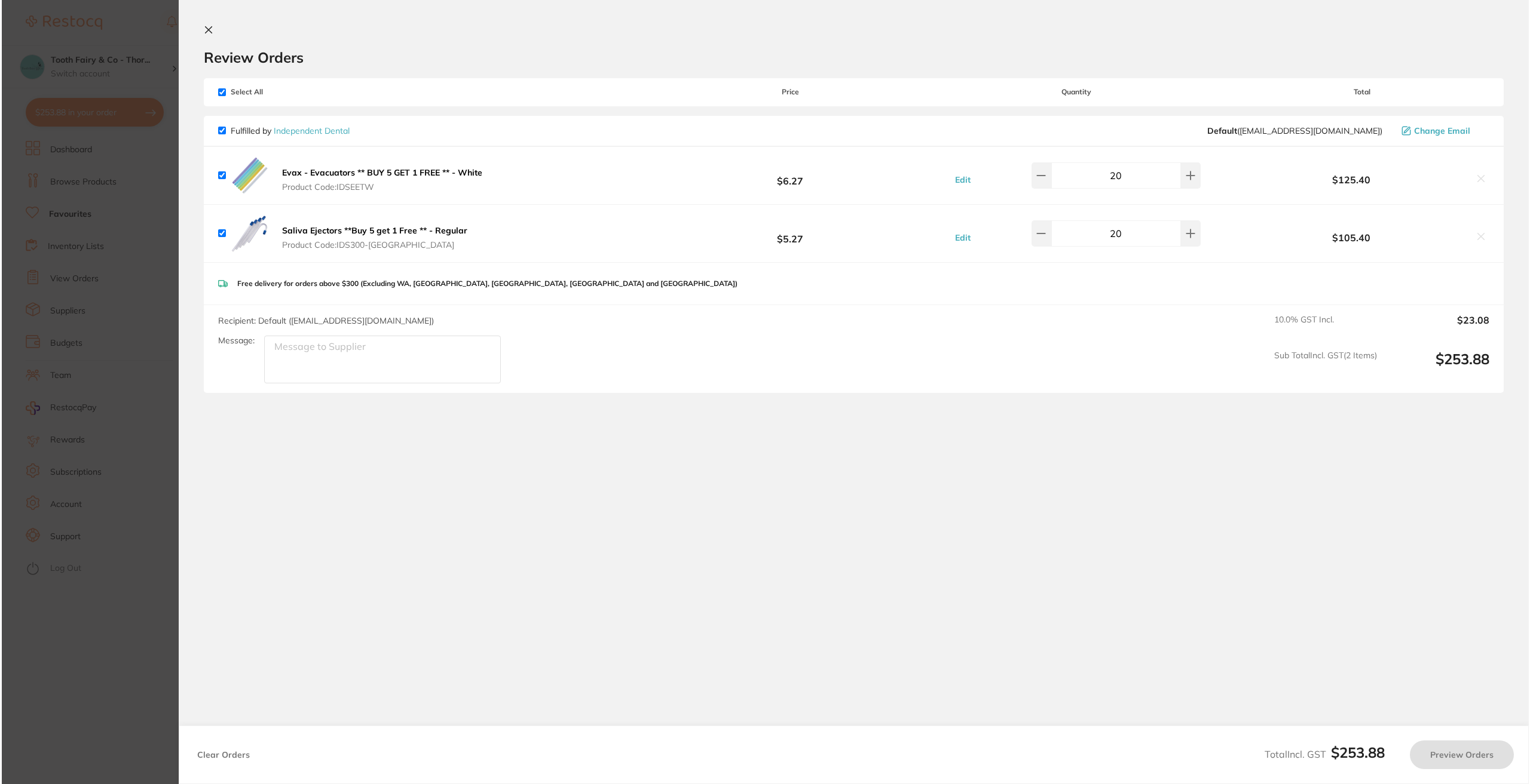
scroll to position [0, 0]
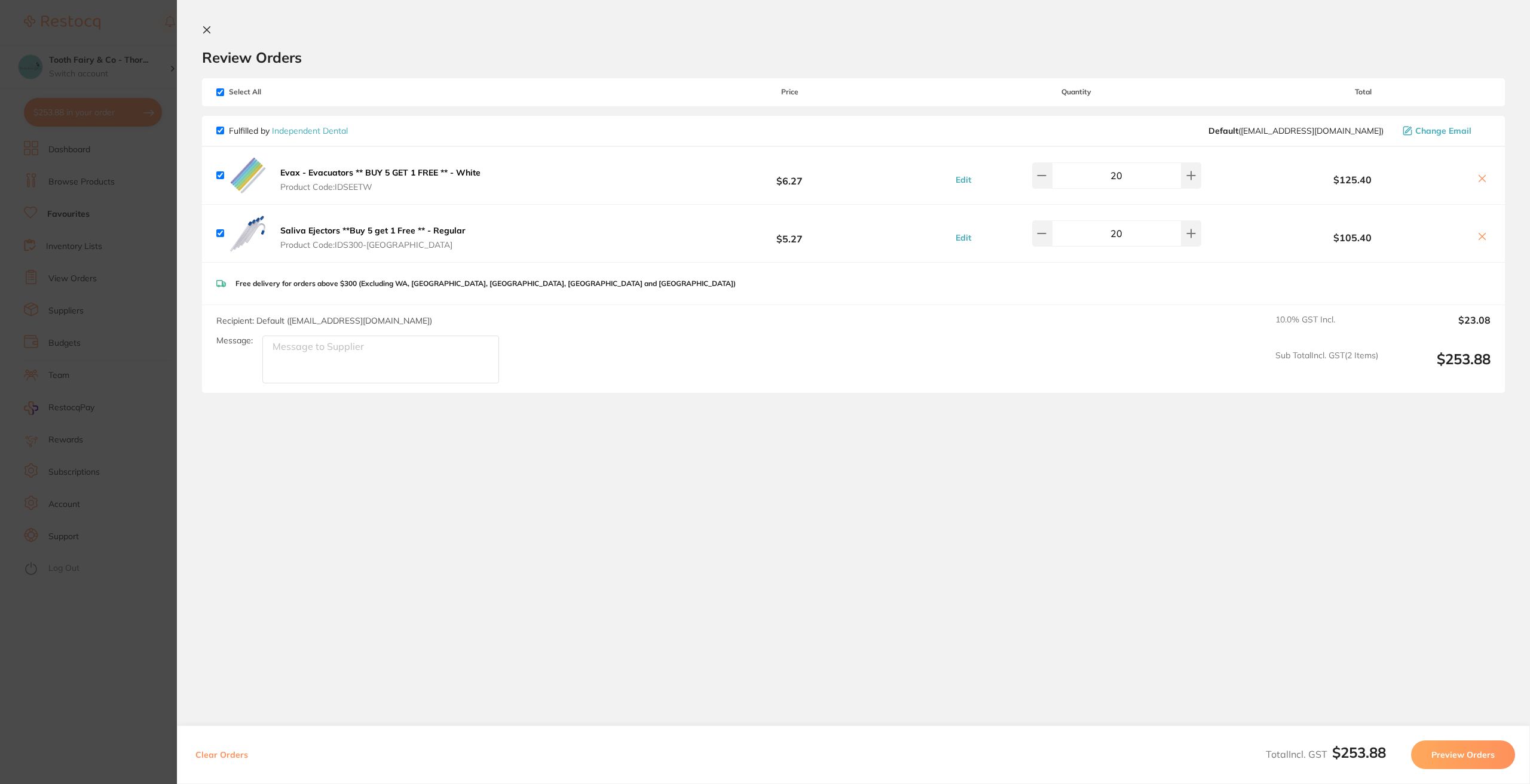
click at [1444, 755] on button "Preview Orders" at bounding box center [1463, 755] width 104 height 29
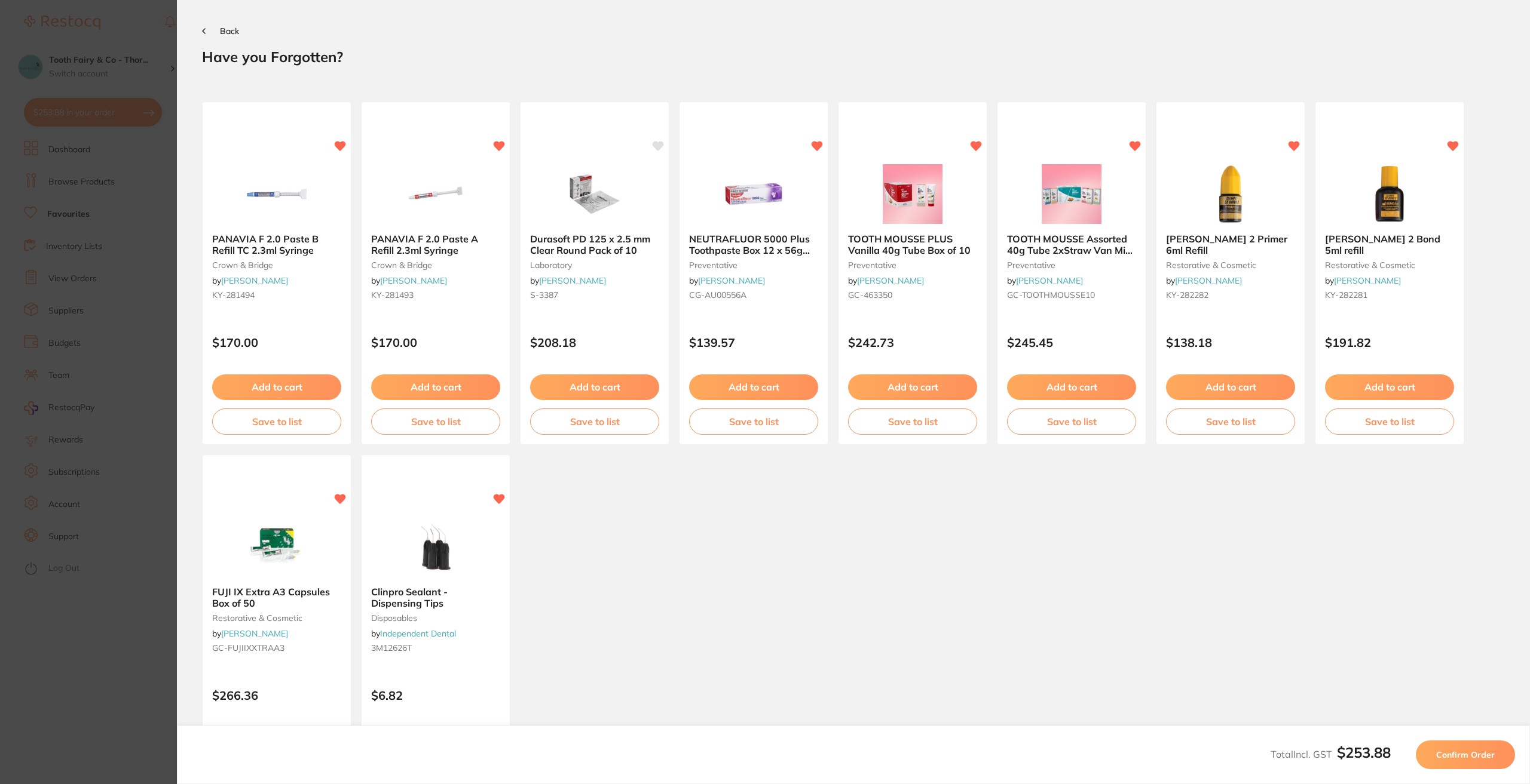
click at [1488, 757] on span "Confirm Order" at bounding box center [1465, 755] width 59 height 11
click at [1451, 755] on span "Confirm Order" at bounding box center [1465, 755] width 59 height 11
